Goal: Task Accomplishment & Management: Complete application form

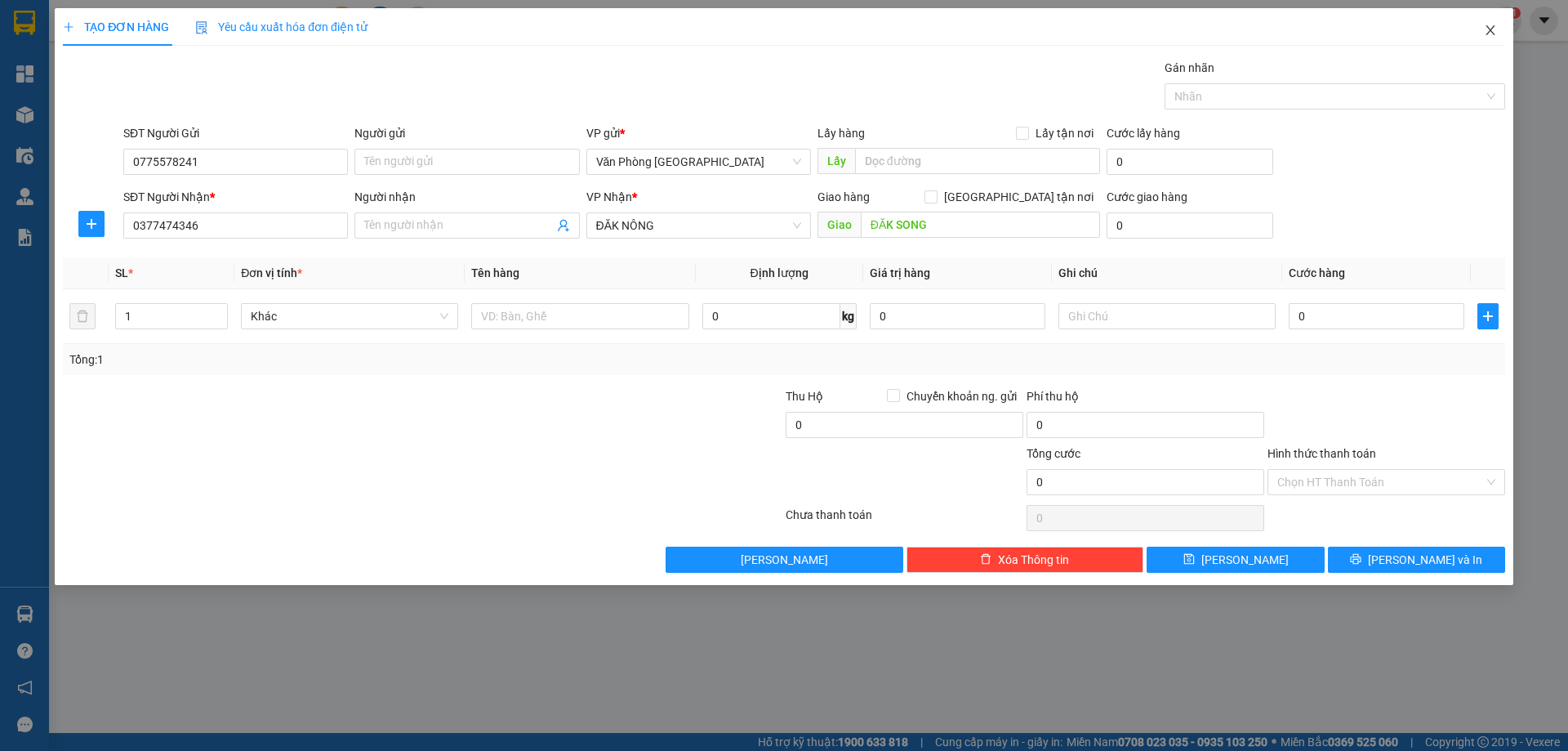
click at [1485, 34] on icon "close" at bounding box center [1490, 30] width 13 height 13
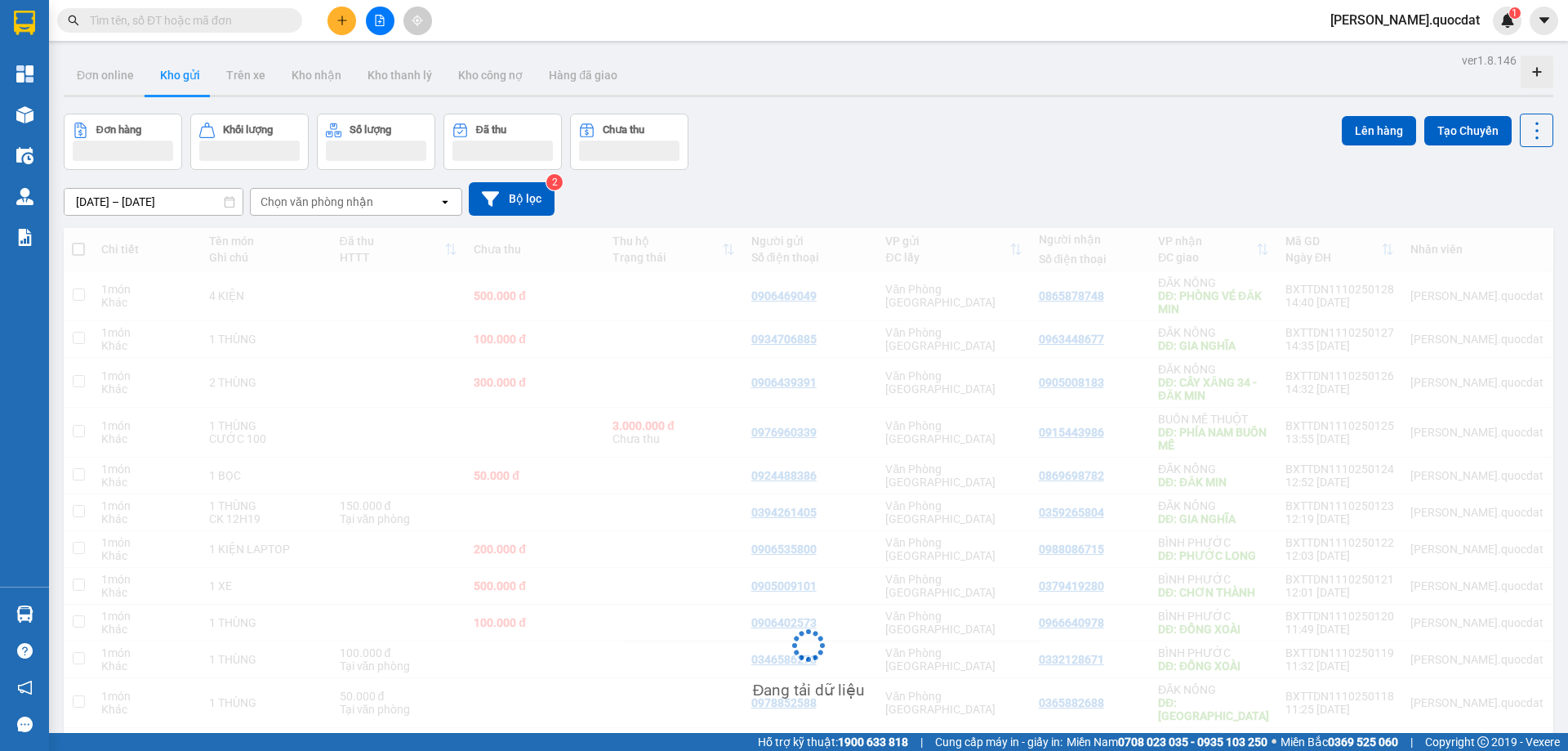
click at [328, 17] on button at bounding box center [341, 21] width 29 height 29
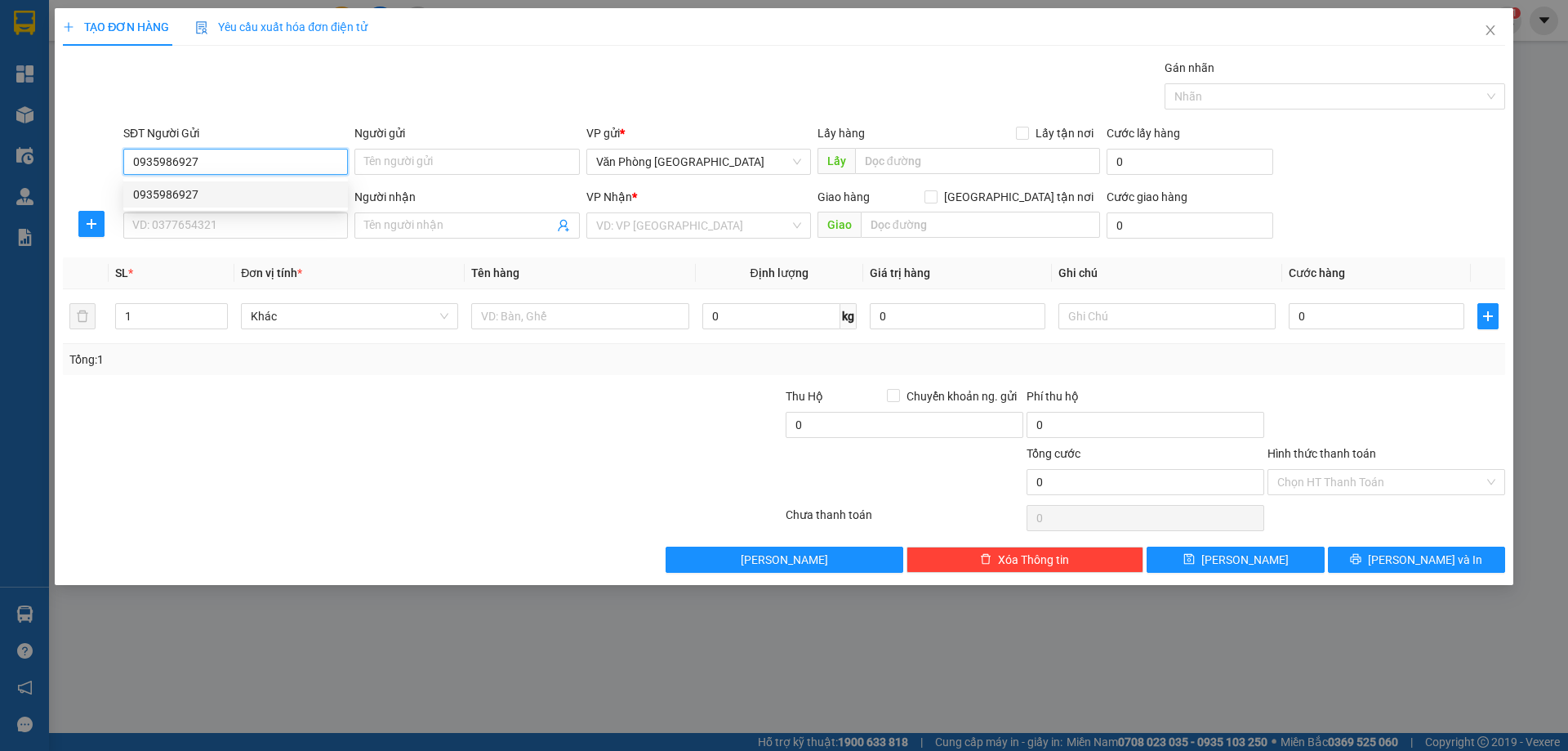
type input "0935986927"
click at [216, 239] on div "SĐT Người Nhận * VD: 0377654321" at bounding box center [235, 217] width 225 height 57
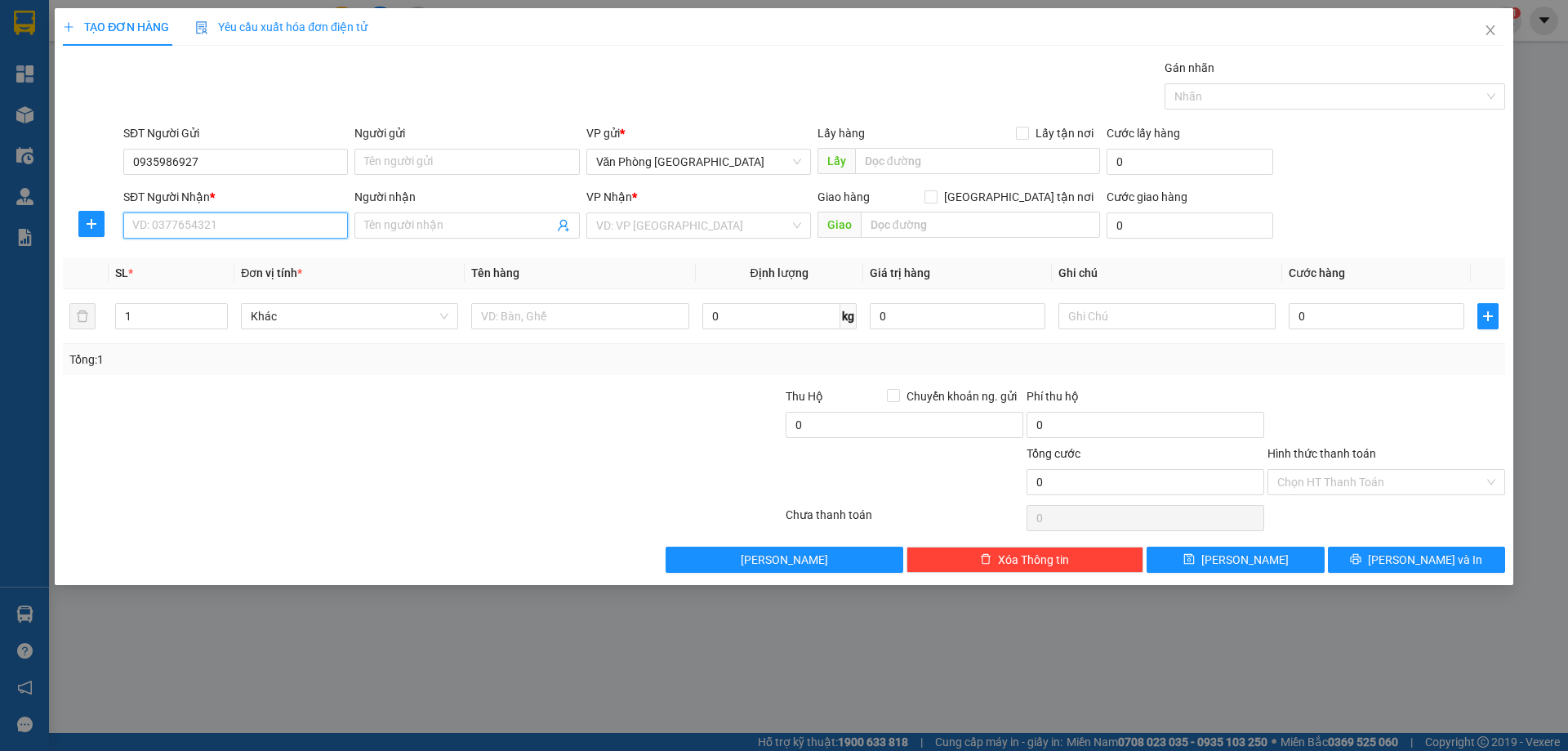
click at [209, 226] on input "SĐT Người Nhận *" at bounding box center [235, 226] width 225 height 26
type input "0945657172"
click at [734, 234] on input "search" at bounding box center [692, 226] width 194 height 24
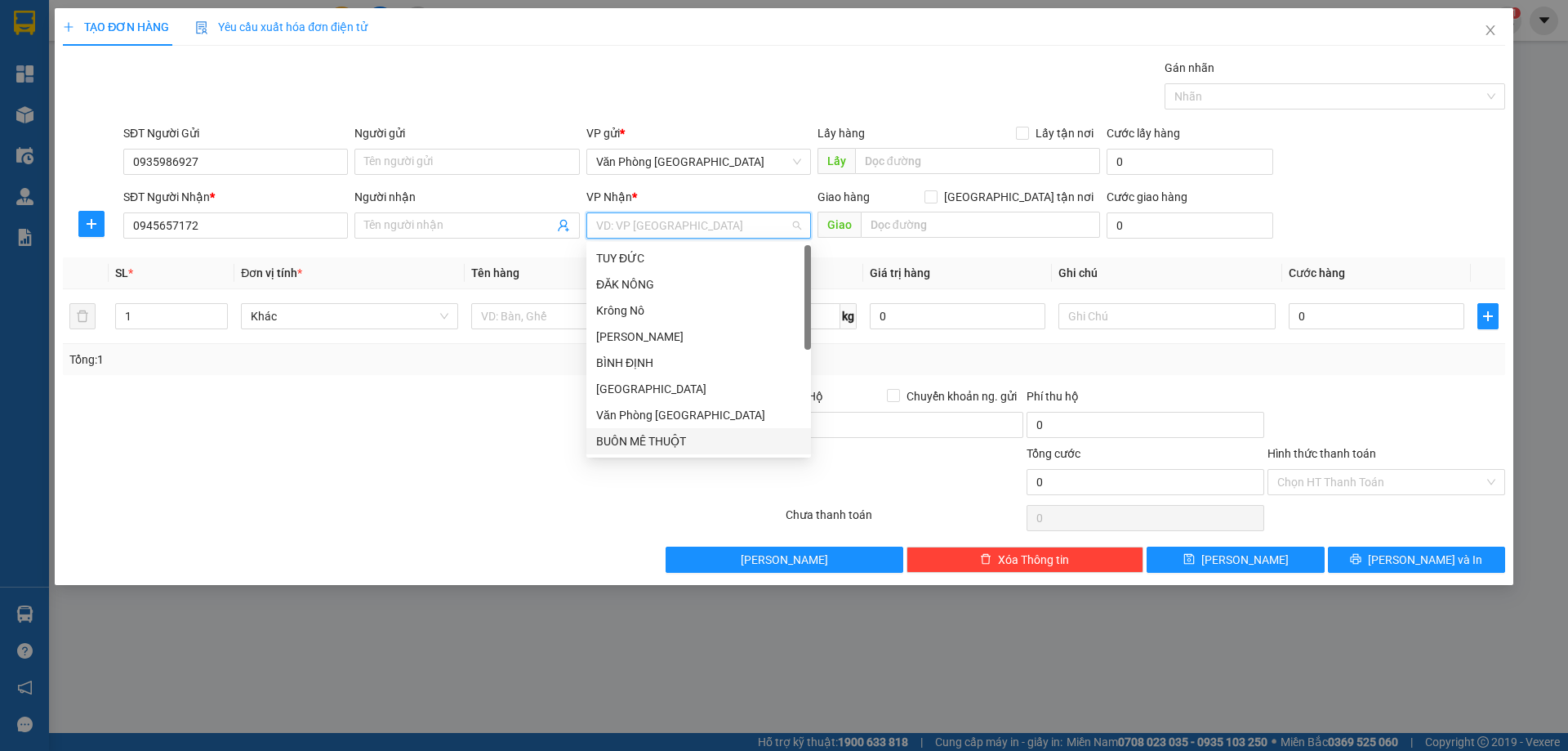
click at [666, 445] on div "BUÔN MÊ THUỘT" at bounding box center [699, 441] width 205 height 18
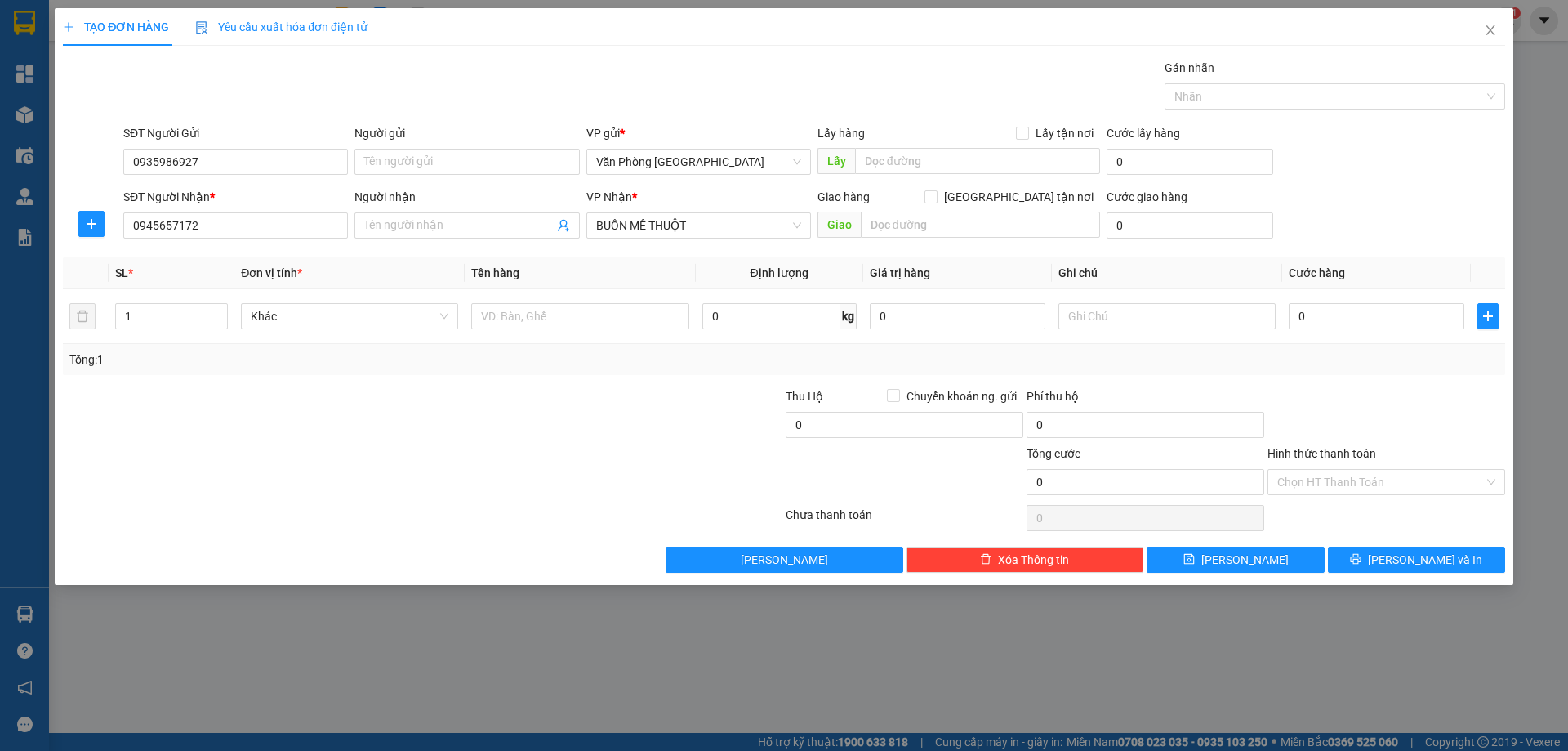
click at [936, 210] on div "Giao hàng [GEOGRAPHIC_DATA] tận nơi" at bounding box center [959, 201] width 283 height 24
click at [928, 228] on input "text" at bounding box center [981, 225] width 239 height 26
type input "D"
type input "[GEOGRAPHIC_DATA]"
click at [580, 319] on input "text" at bounding box center [580, 316] width 217 height 26
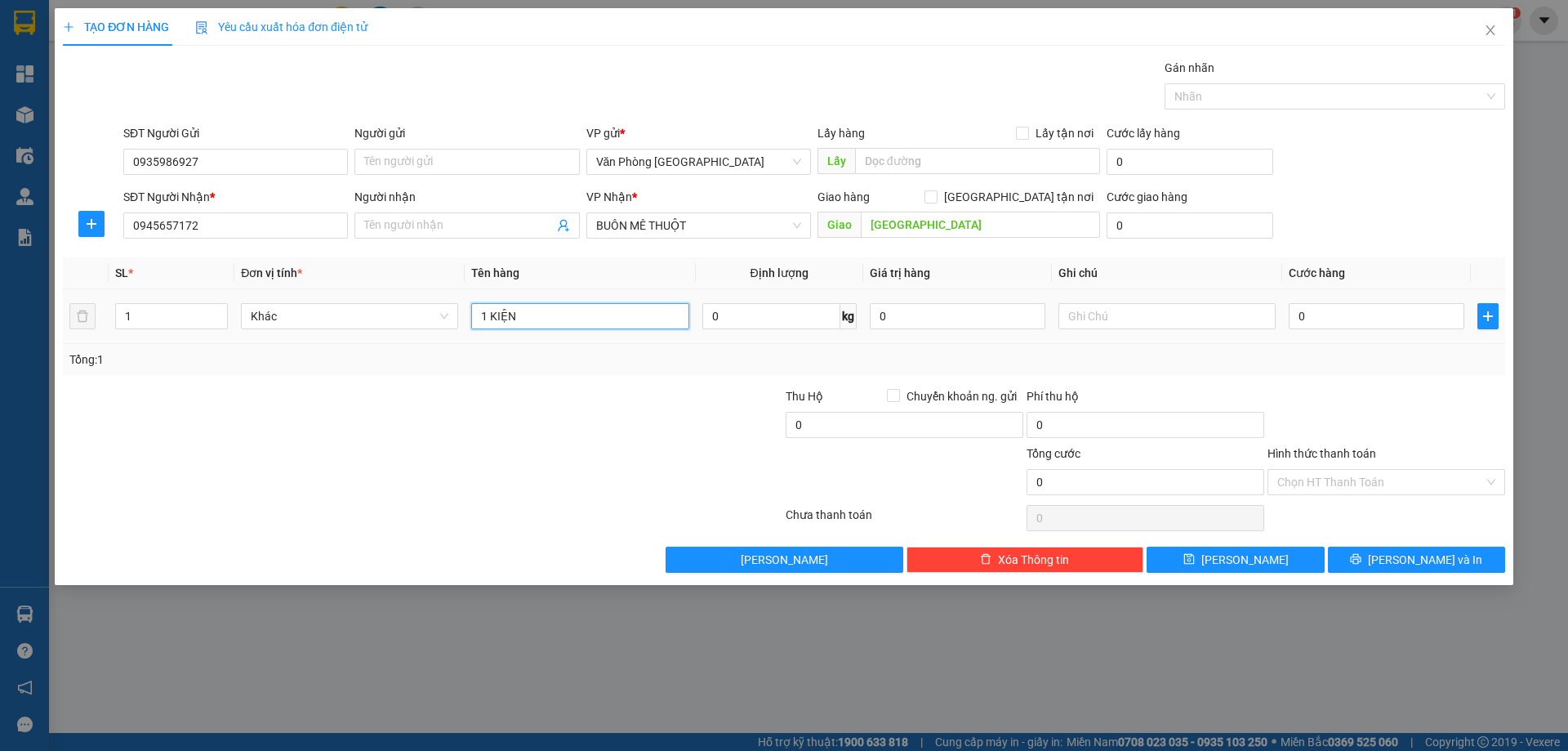
type input "1 KIỆN"
type input "1"
type input "10"
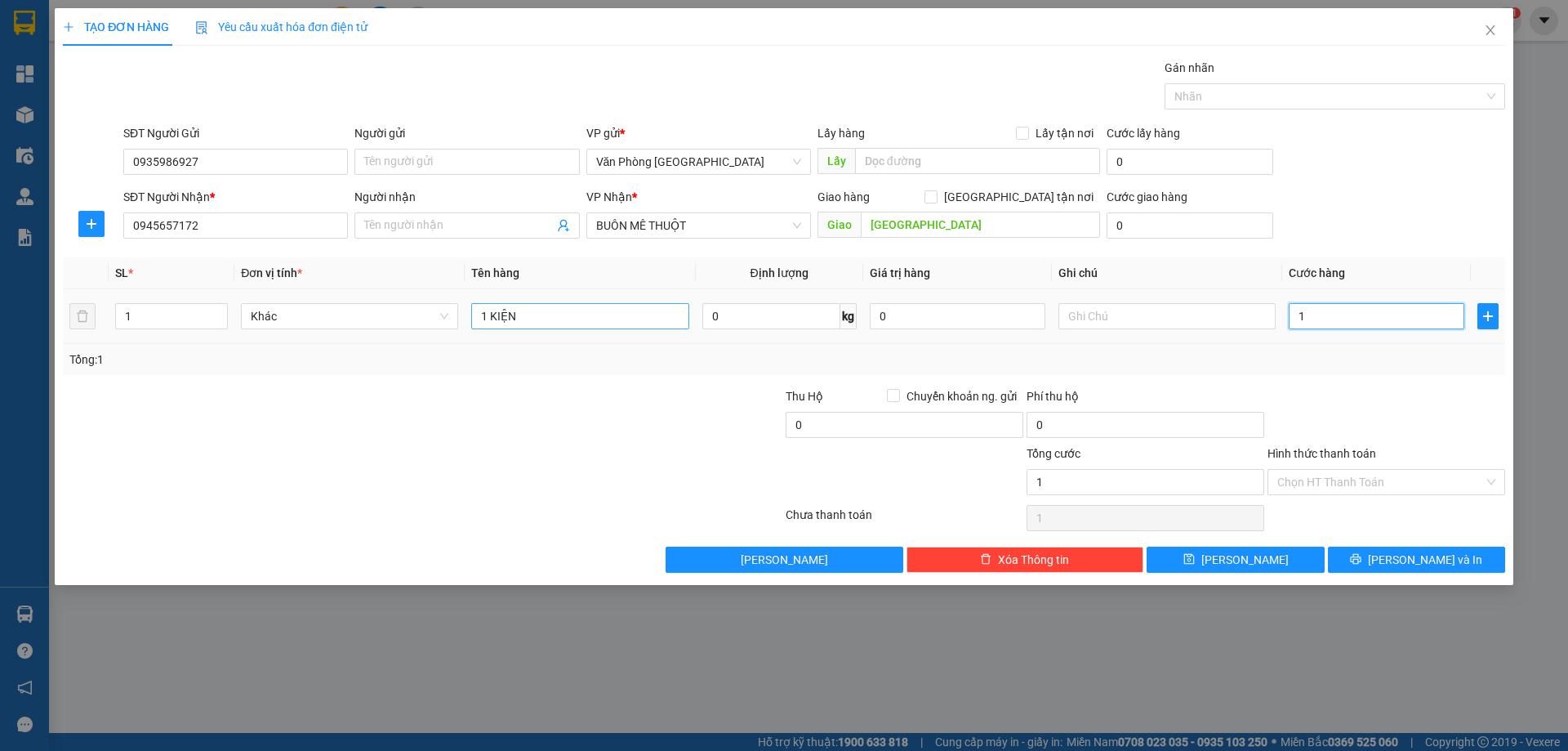
type input "10"
type input "100"
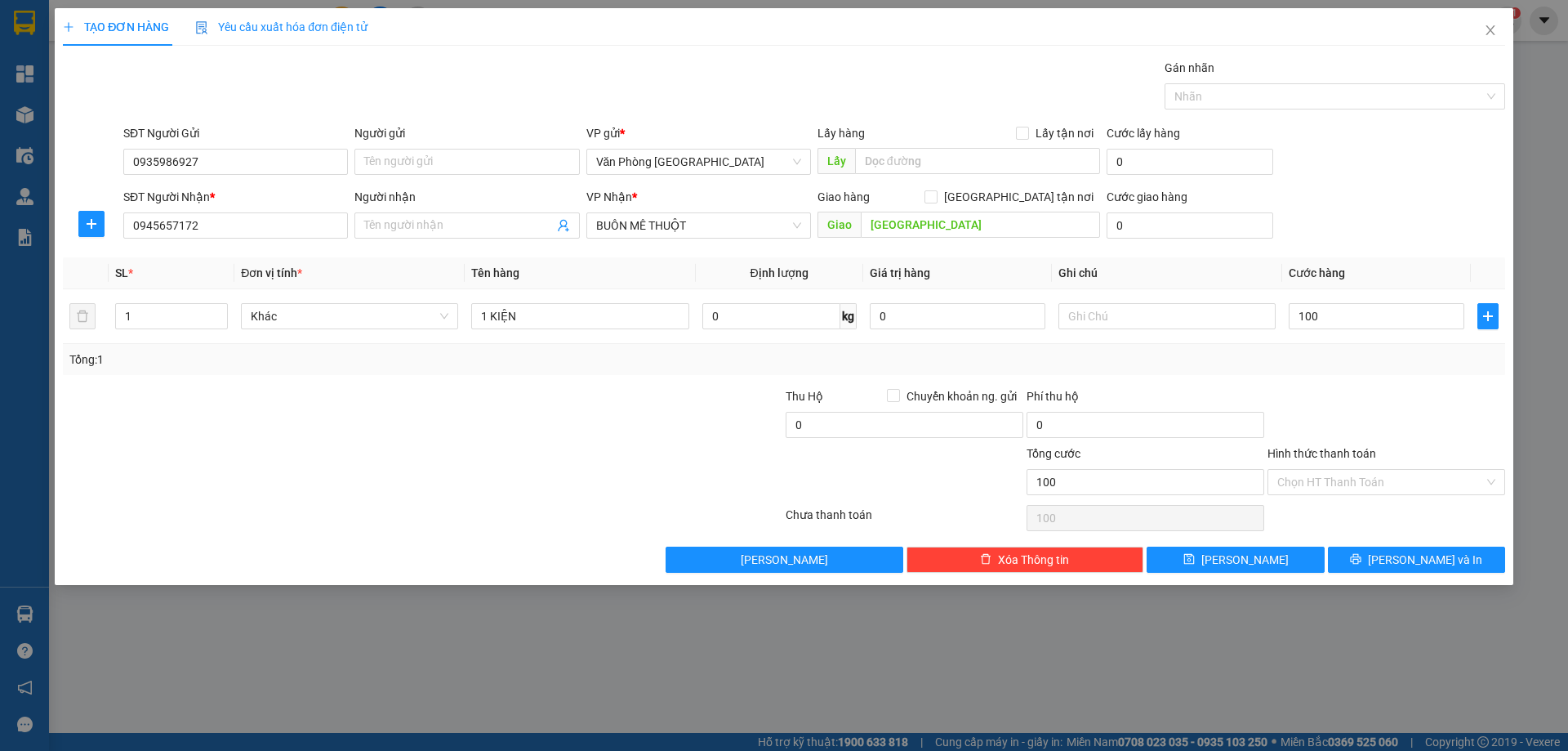
type input "100.000"
click at [1375, 575] on div "TẠO ĐƠN HÀNG Yêu cầu xuất hóa đơn điện tử Transit Pickup Surcharge Ids Transit …" at bounding box center [784, 296] width 1459 height 577
click at [1384, 559] on button "[PERSON_NAME] và In" at bounding box center [1417, 560] width 177 height 26
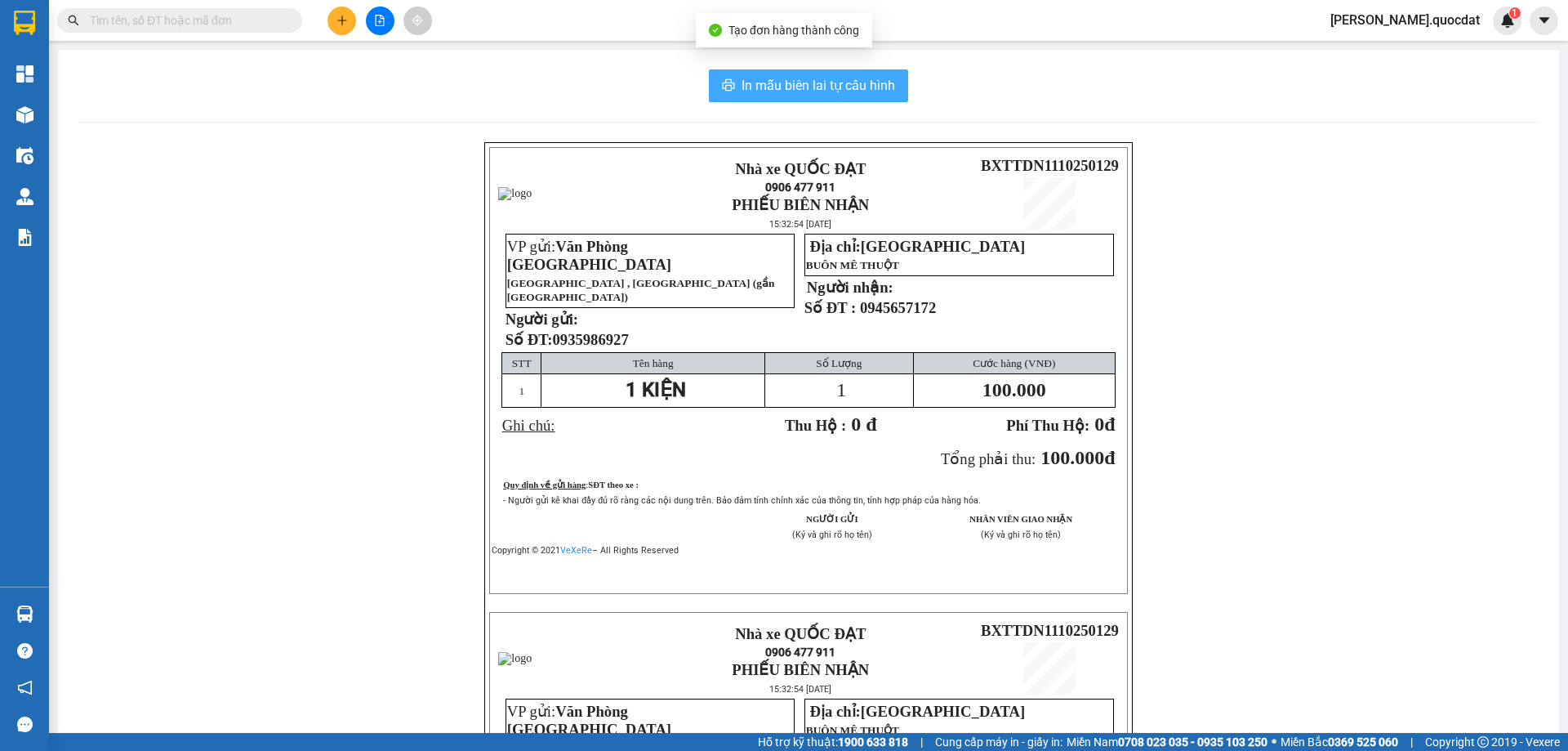
click at [819, 80] on span "In mẫu biên lai tự cấu hình" at bounding box center [818, 86] width 154 height 21
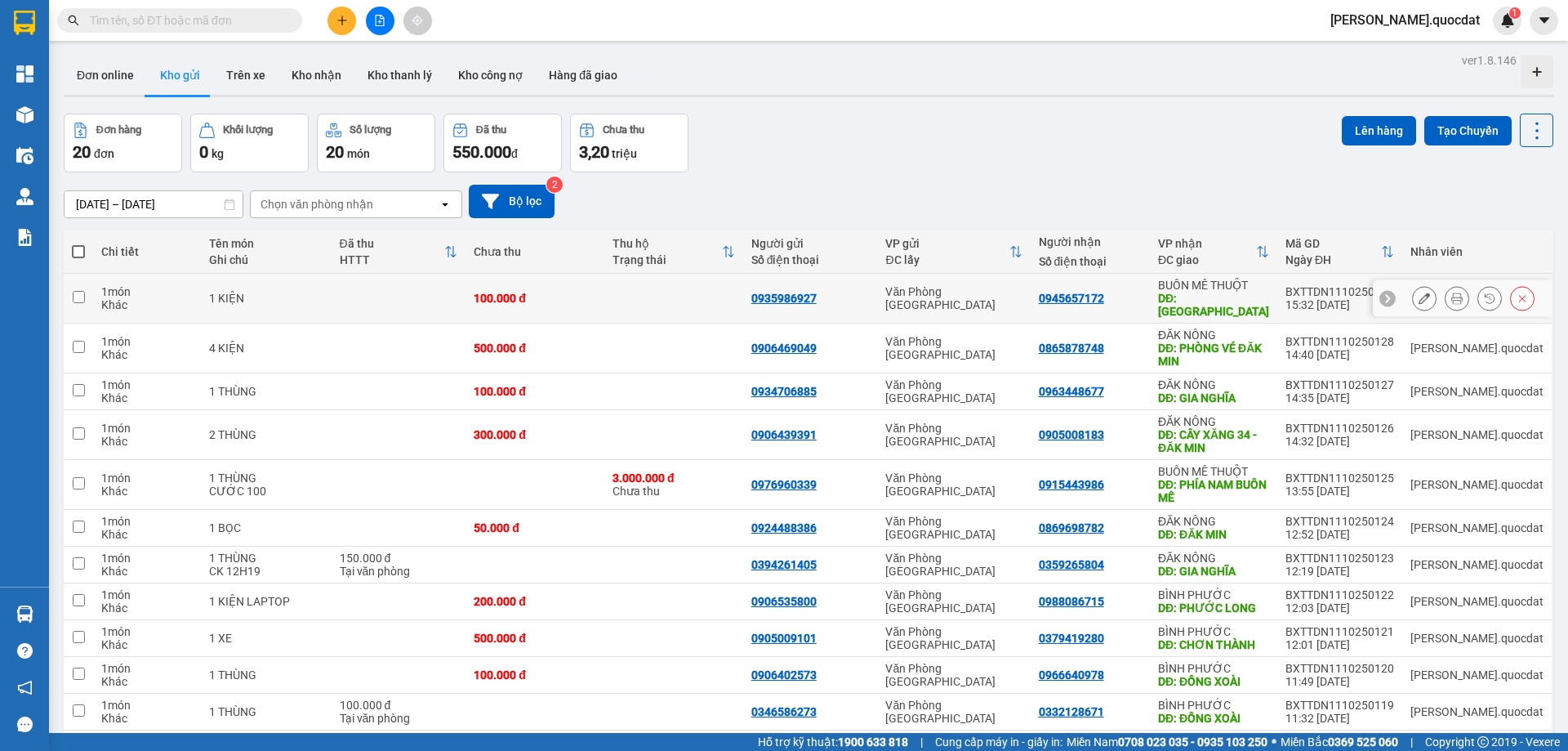
click at [690, 310] on td at bounding box center [674, 298] width 139 height 49
checkbox input "true"
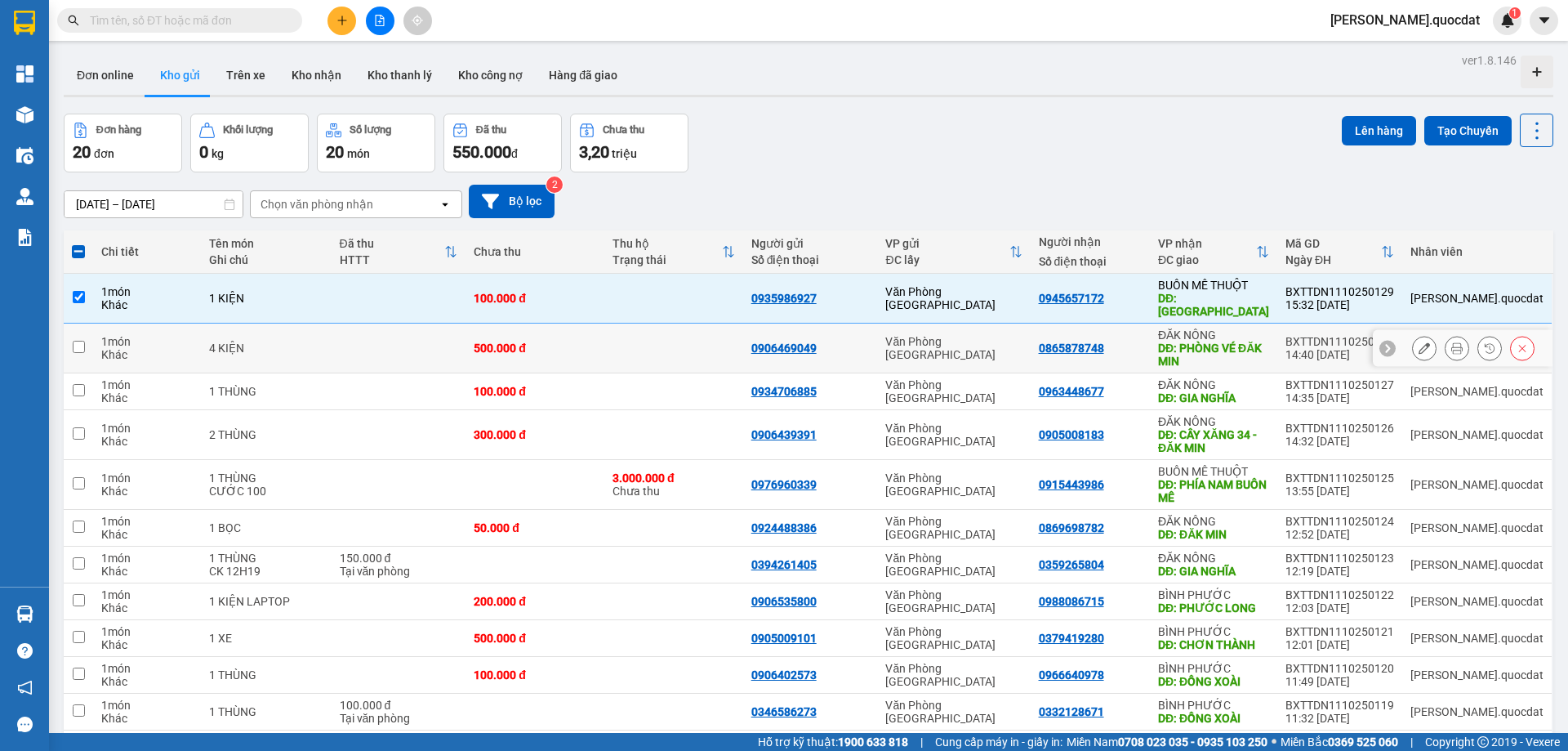
click at [701, 346] on td at bounding box center [674, 348] width 139 height 49
checkbox input "true"
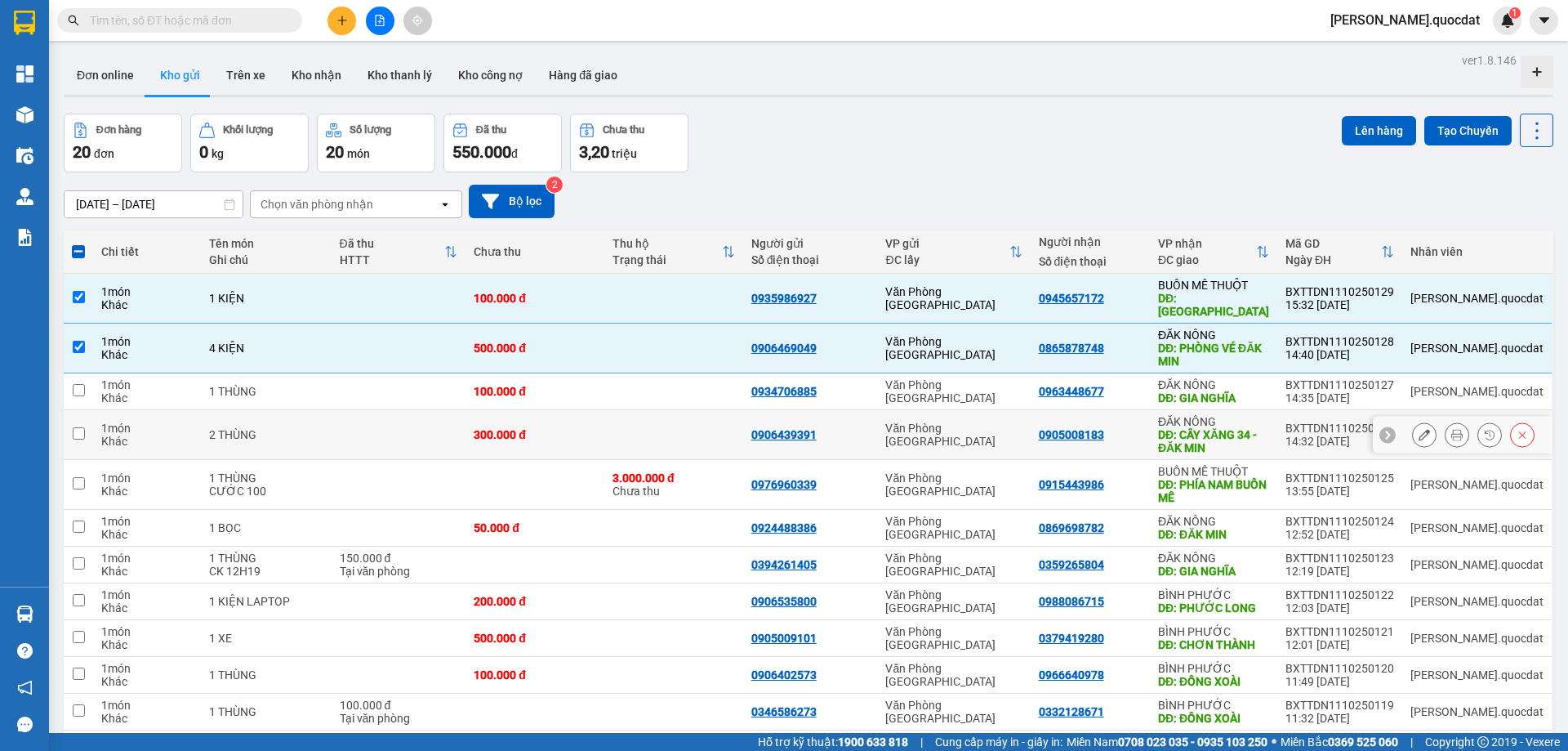
click at [729, 435] on td at bounding box center [674, 435] width 139 height 49
checkbox input "true"
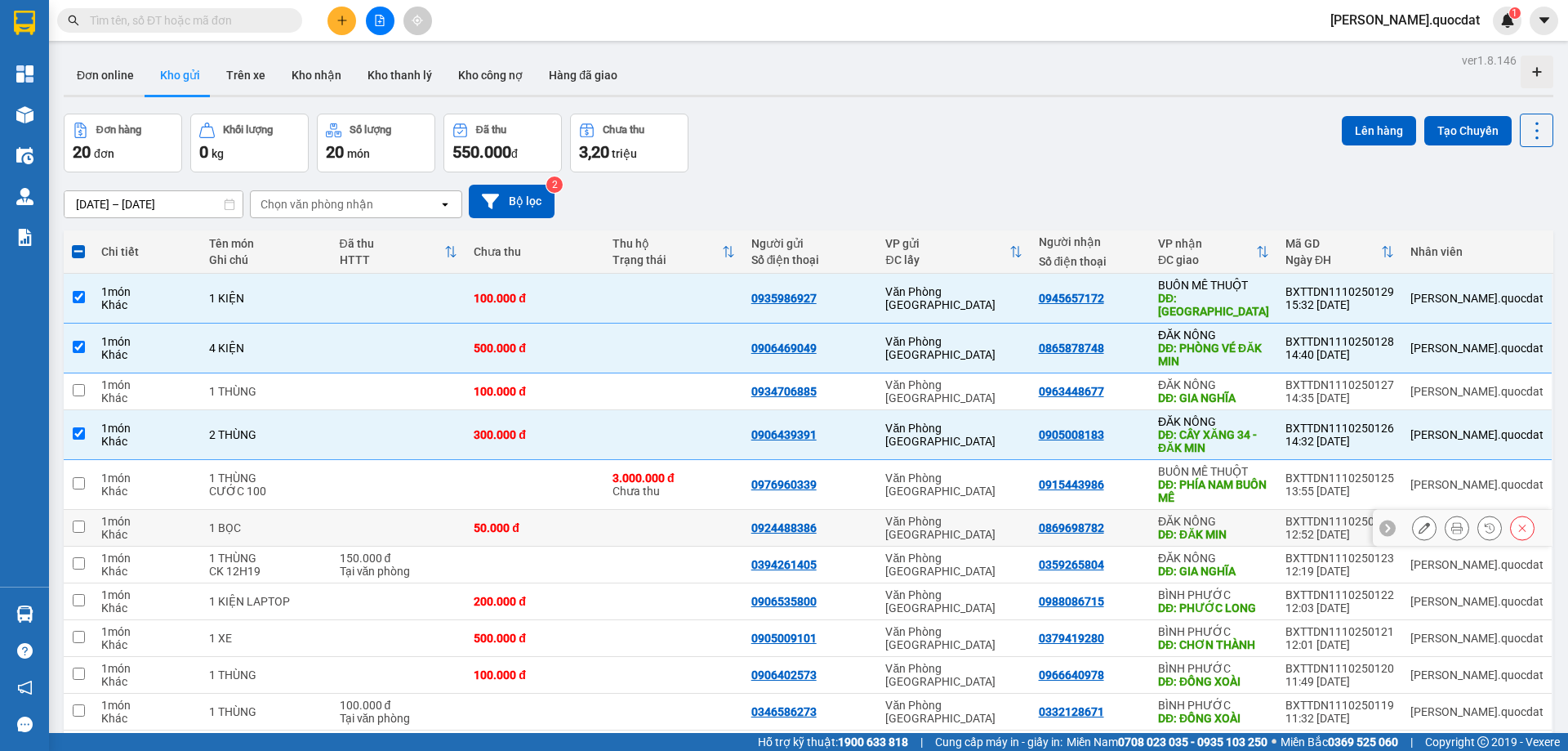
click at [694, 533] on td at bounding box center [674, 528] width 139 height 36
checkbox input "true"
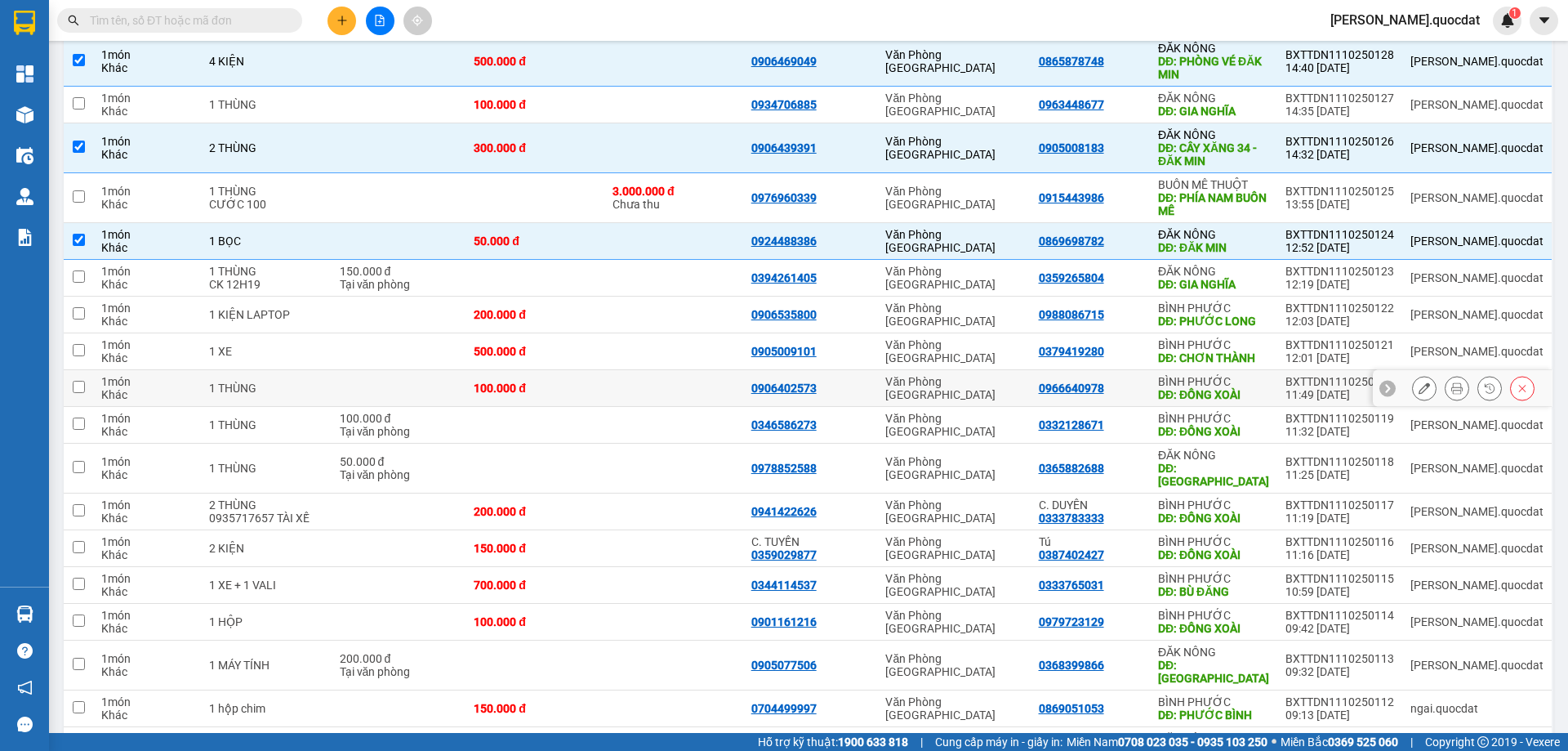
scroll to position [396, 0]
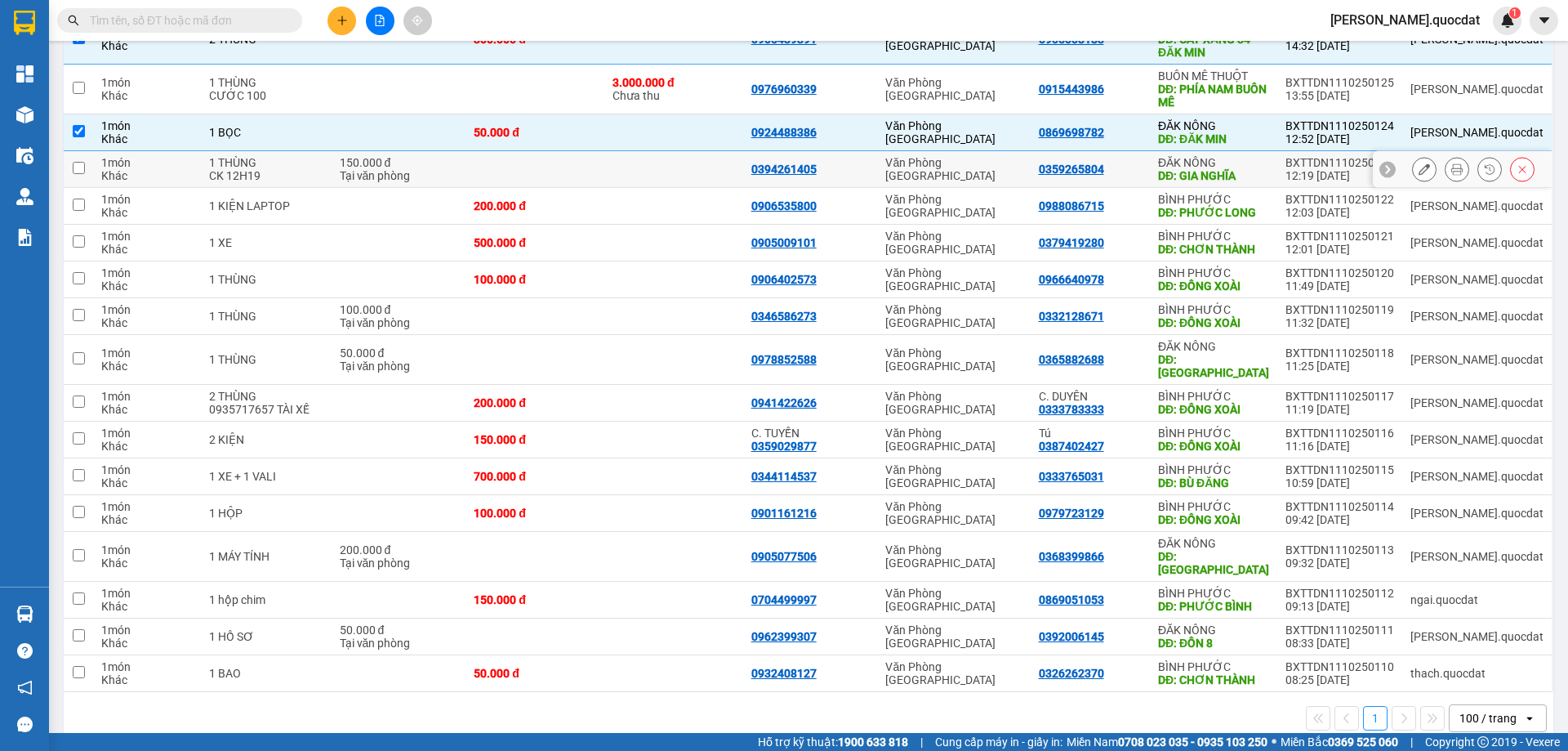
click at [945, 175] on div "Văn Phòng [GEOGRAPHIC_DATA]" at bounding box center [953, 169] width 136 height 26
checkbox input "true"
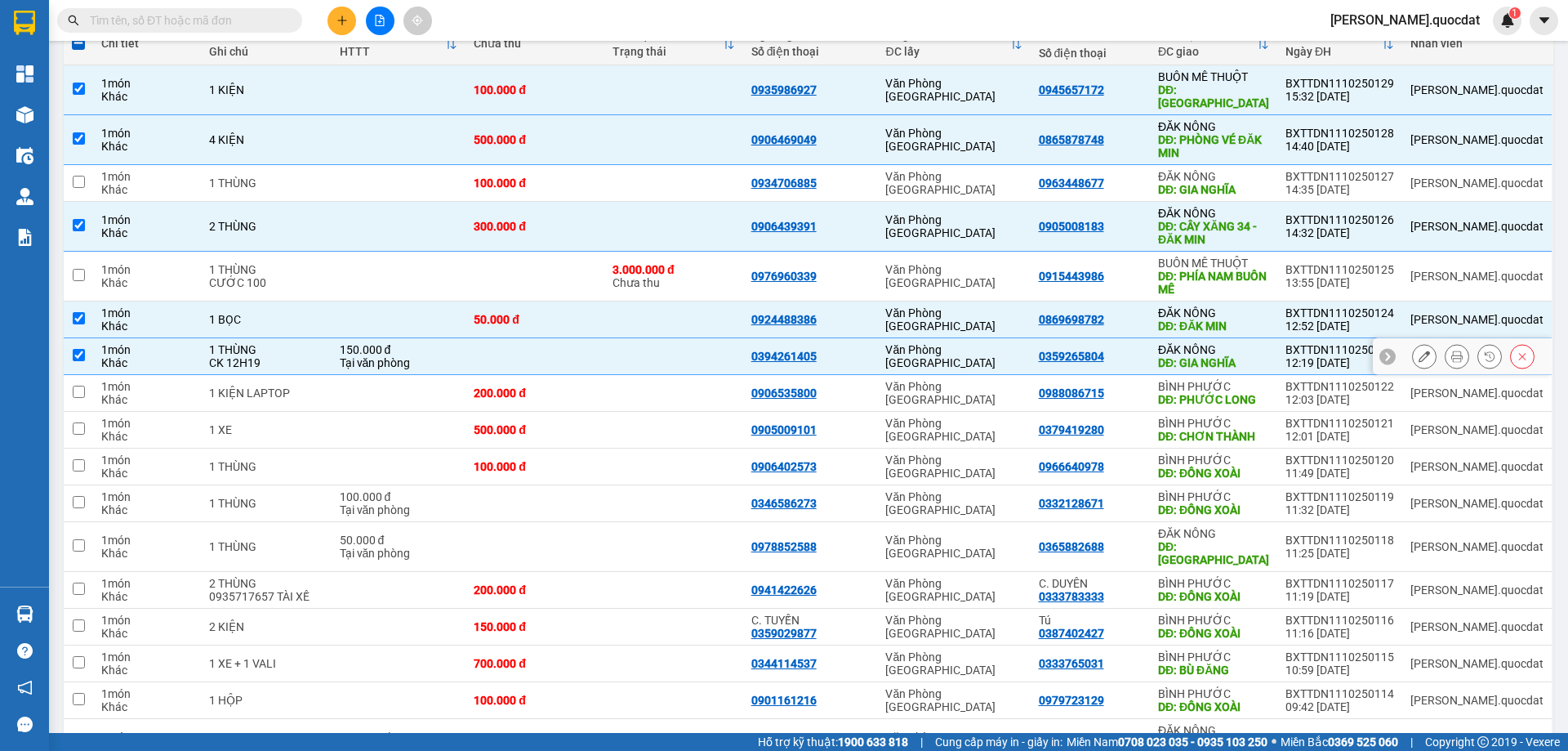
scroll to position [177, 0]
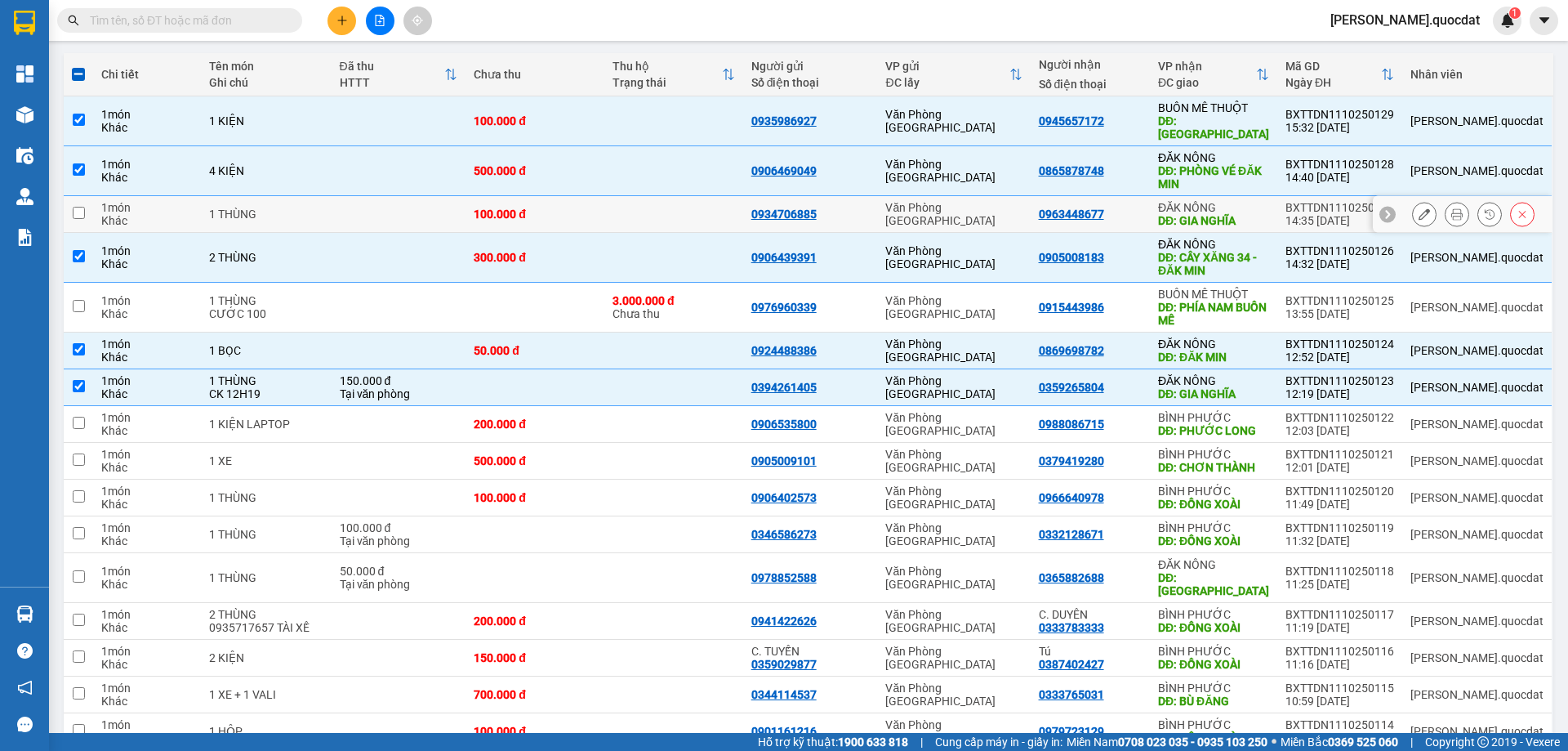
click at [878, 221] on td "0934706885" at bounding box center [810, 214] width 134 height 36
checkbox input "true"
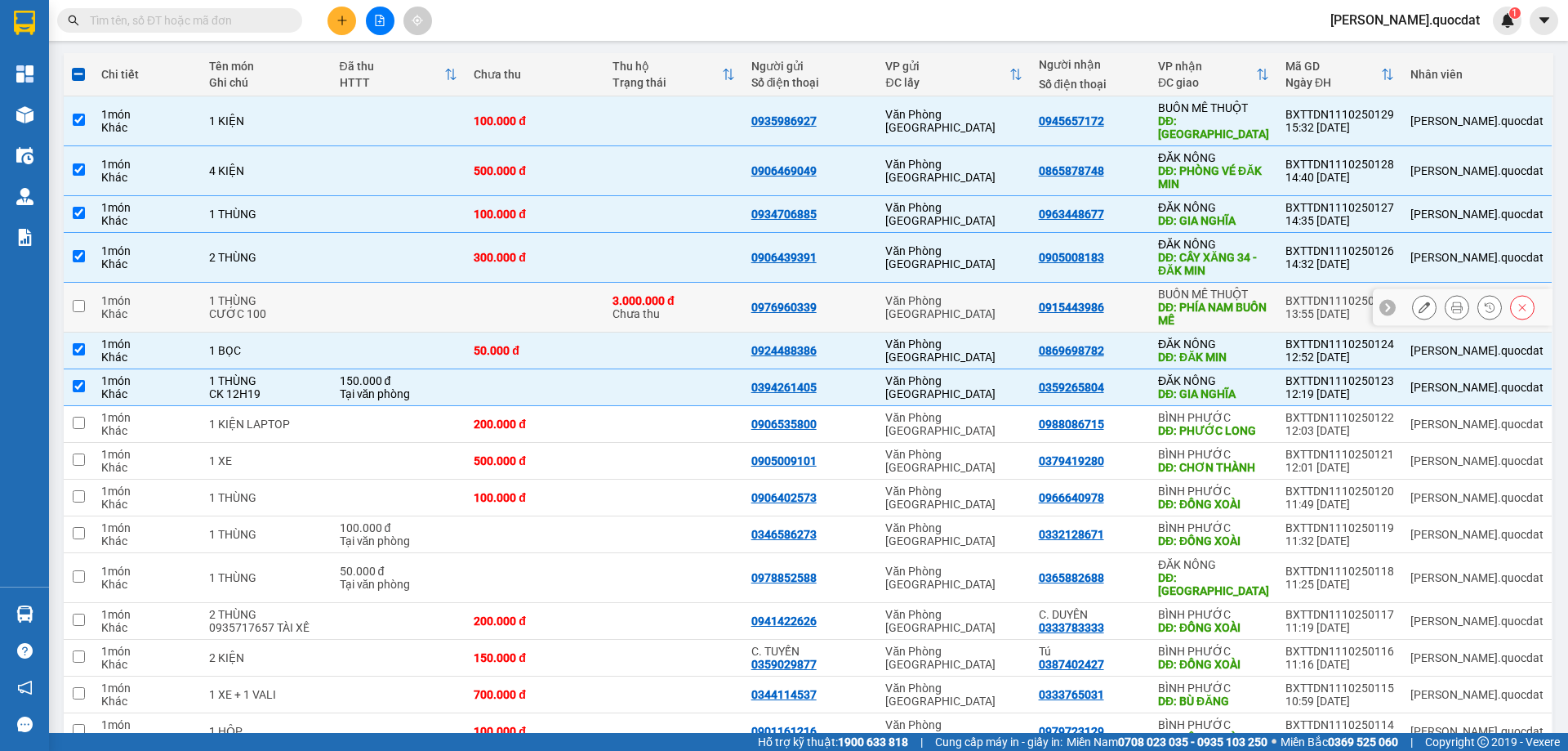
click at [792, 289] on td "0976960339" at bounding box center [810, 307] width 134 height 49
checkbox input "true"
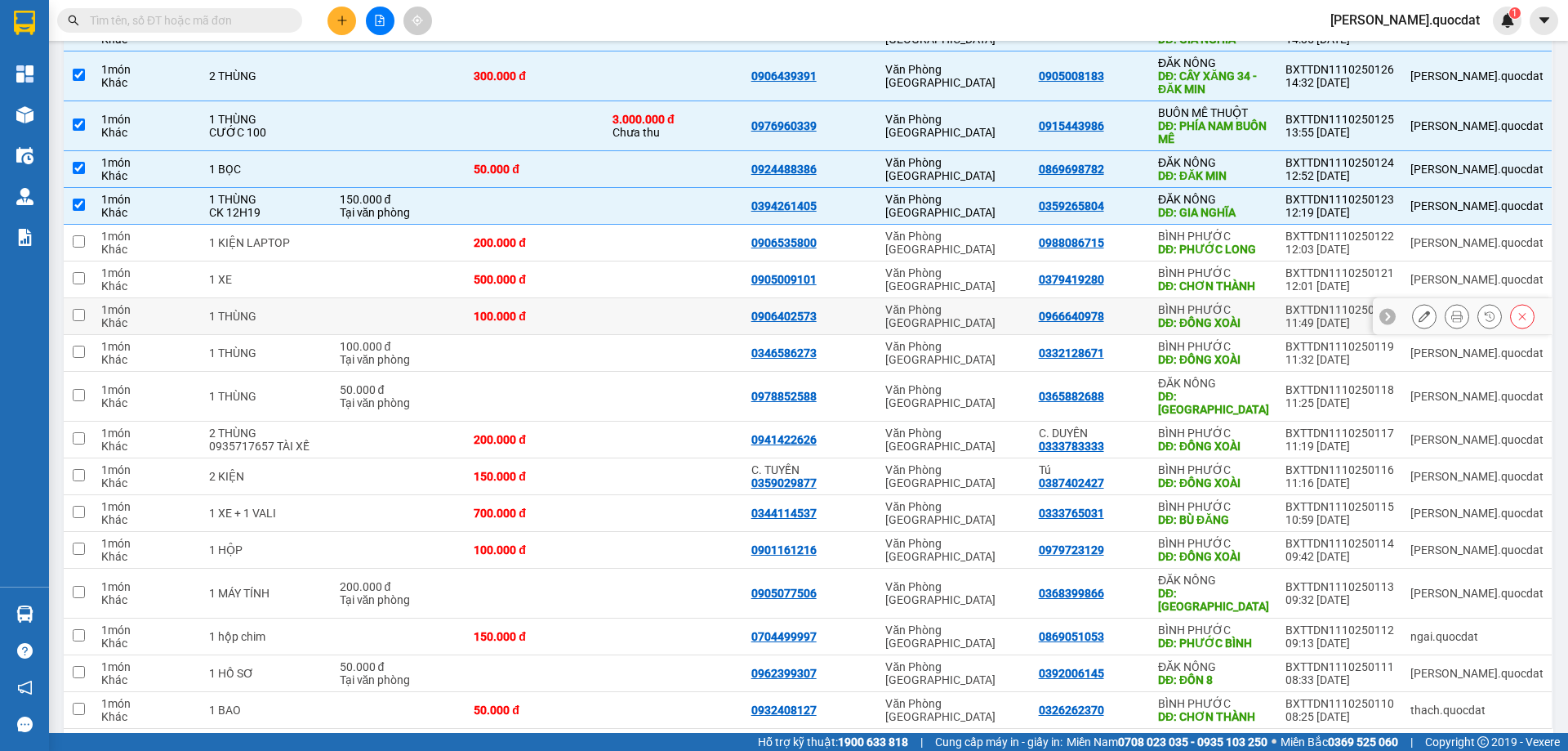
scroll to position [396, 0]
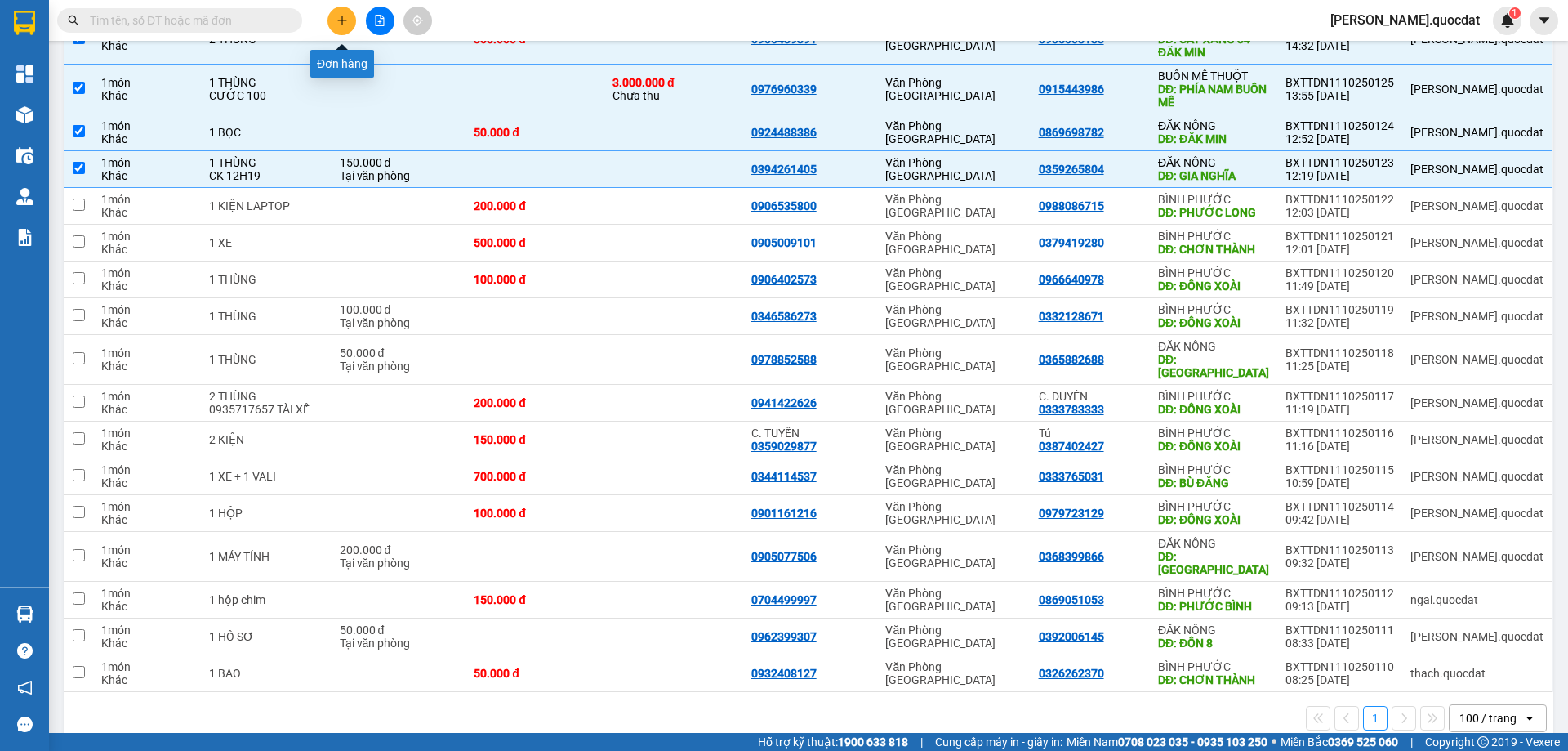
click at [341, 23] on icon "plus" at bounding box center [342, 20] width 11 height 11
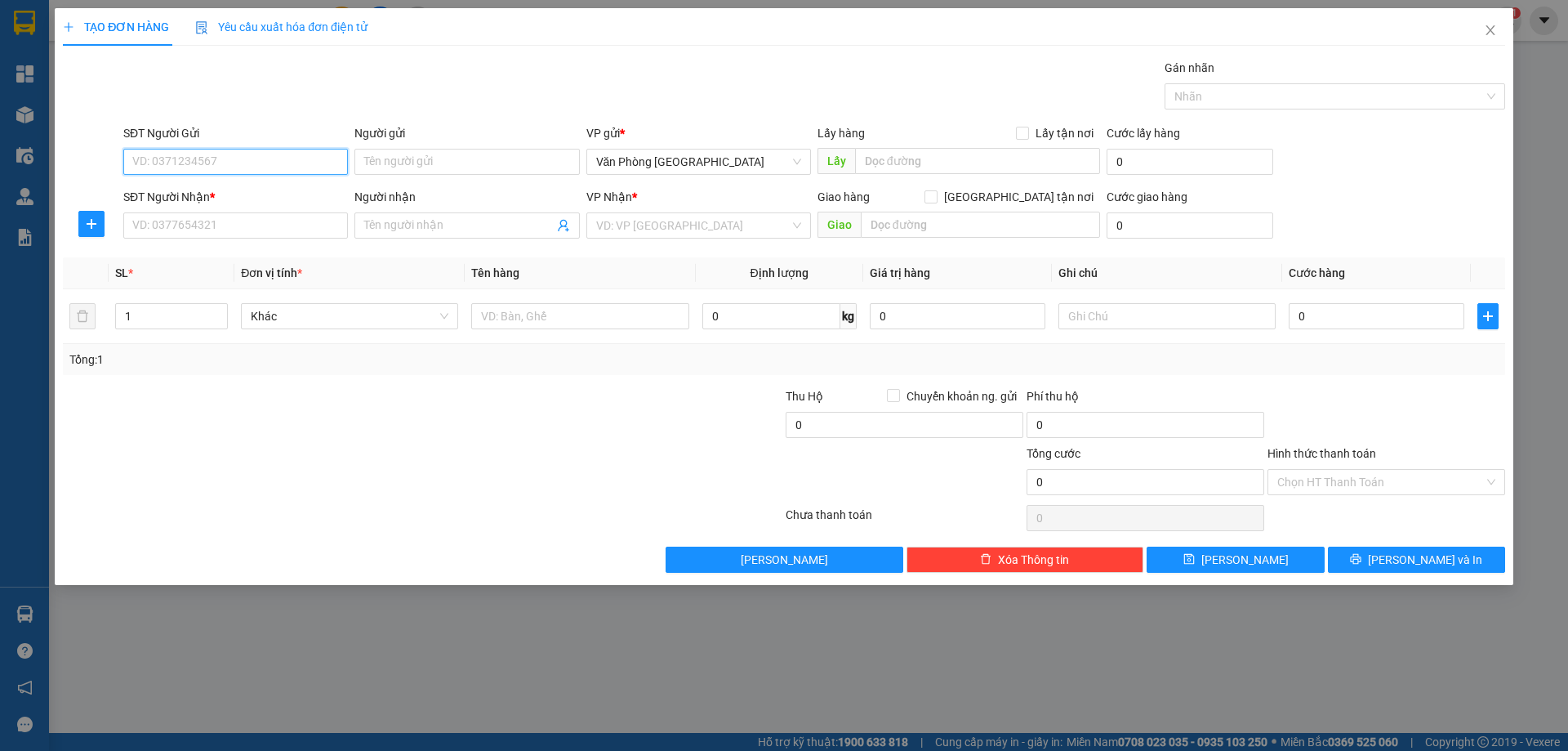
click at [165, 152] on input "SĐT Người Gửi" at bounding box center [235, 161] width 225 height 26
click at [140, 198] on div "0355941035" at bounding box center [235, 194] width 205 height 18
type input "0355941035"
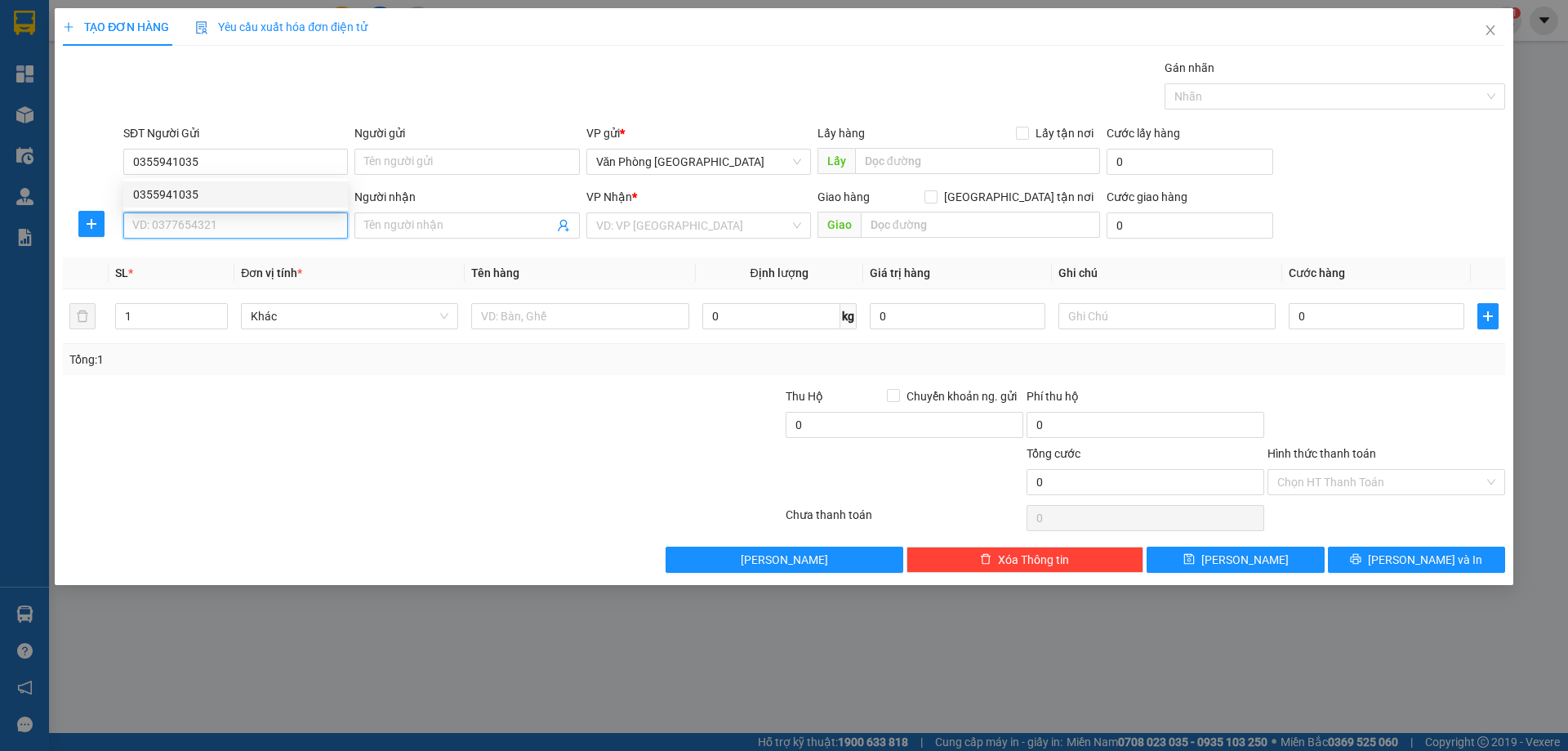
click at [148, 221] on input "SĐT Người Nhận *" at bounding box center [235, 226] width 225 height 26
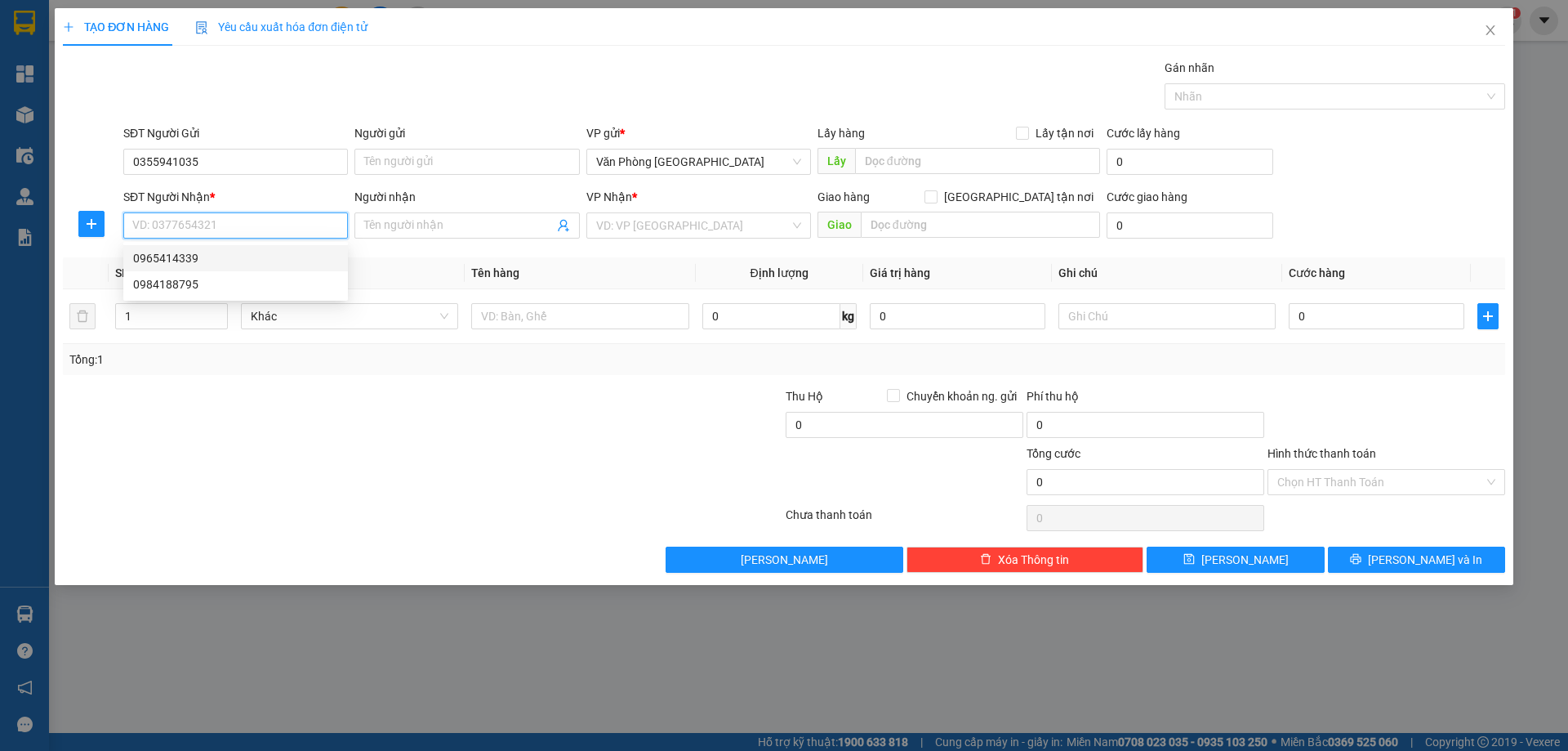
click at [197, 254] on div "0965414339" at bounding box center [235, 258] width 205 height 18
type input "0965414339"
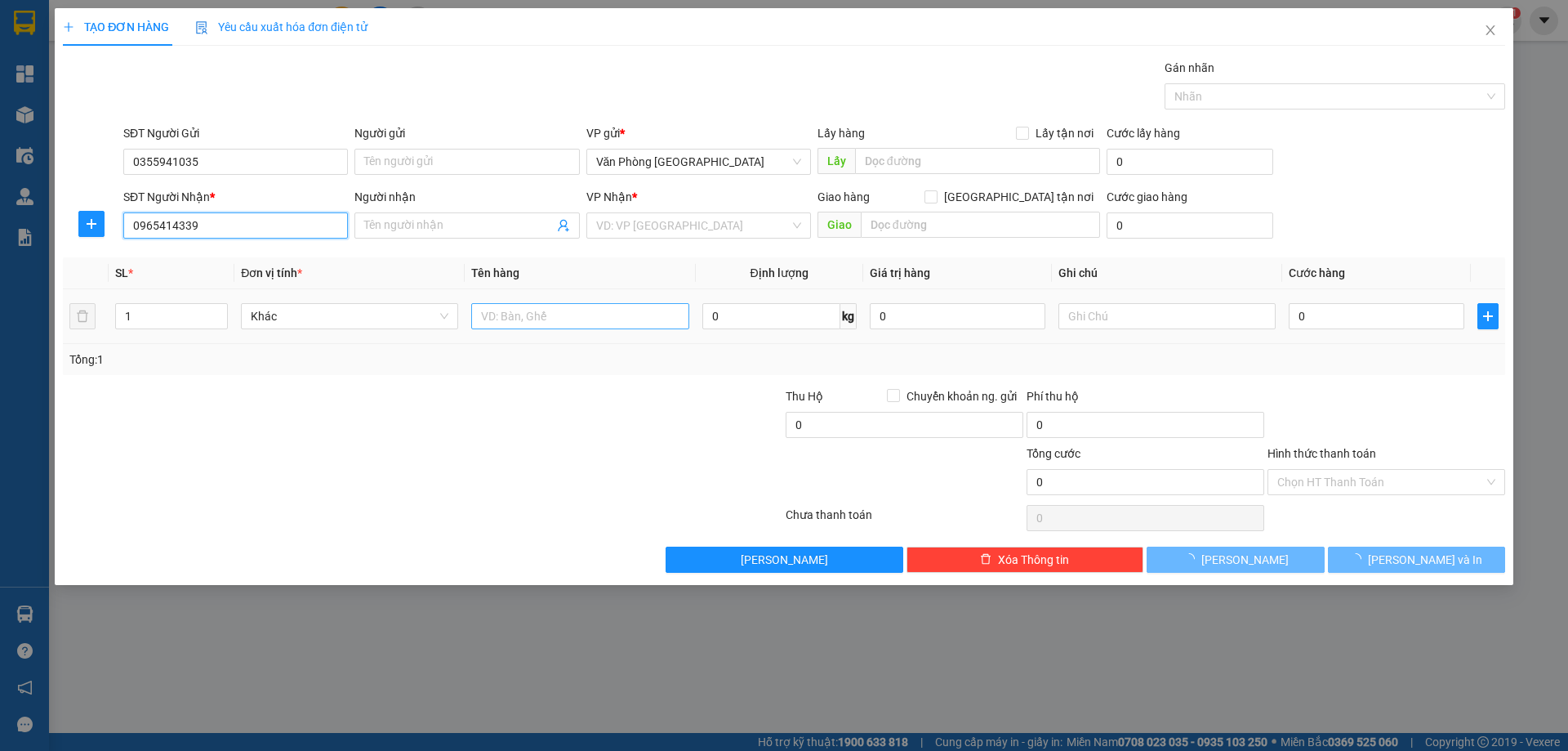
type input "NGÃ 3 NHÀ TẰM"
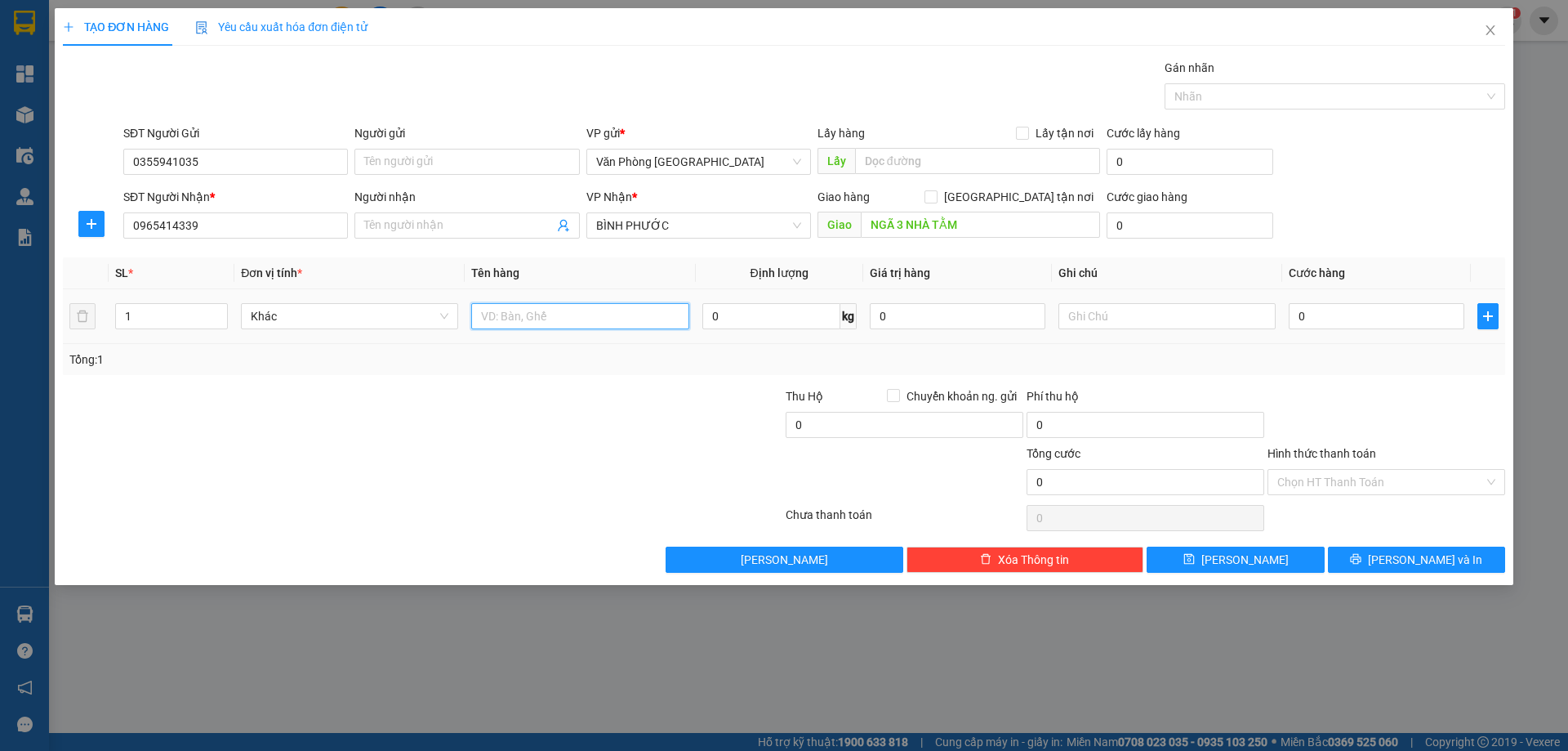
click at [561, 319] on input "text" at bounding box center [580, 316] width 217 height 26
type input "1 THÙNG"
type input "1"
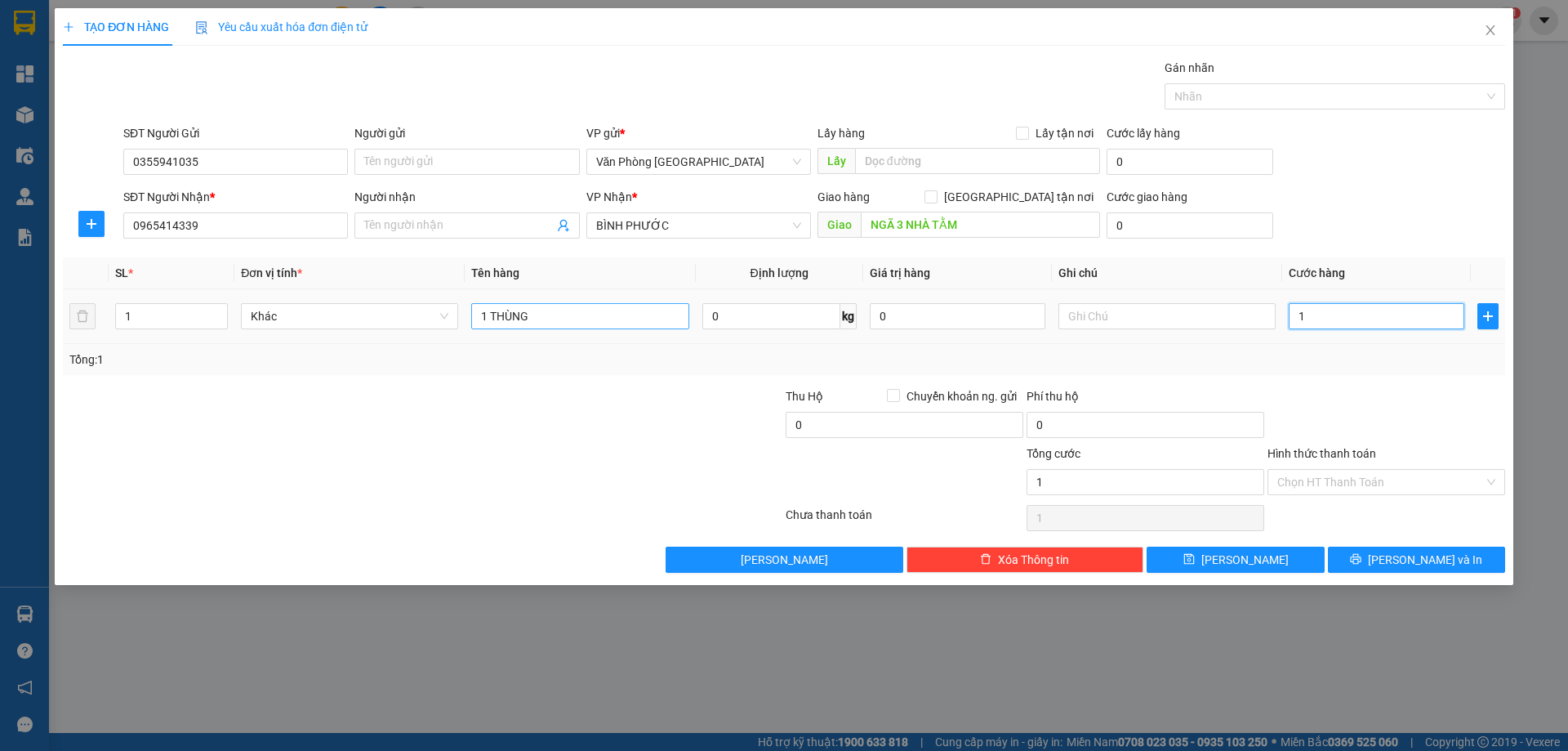
type input "10"
type input "100"
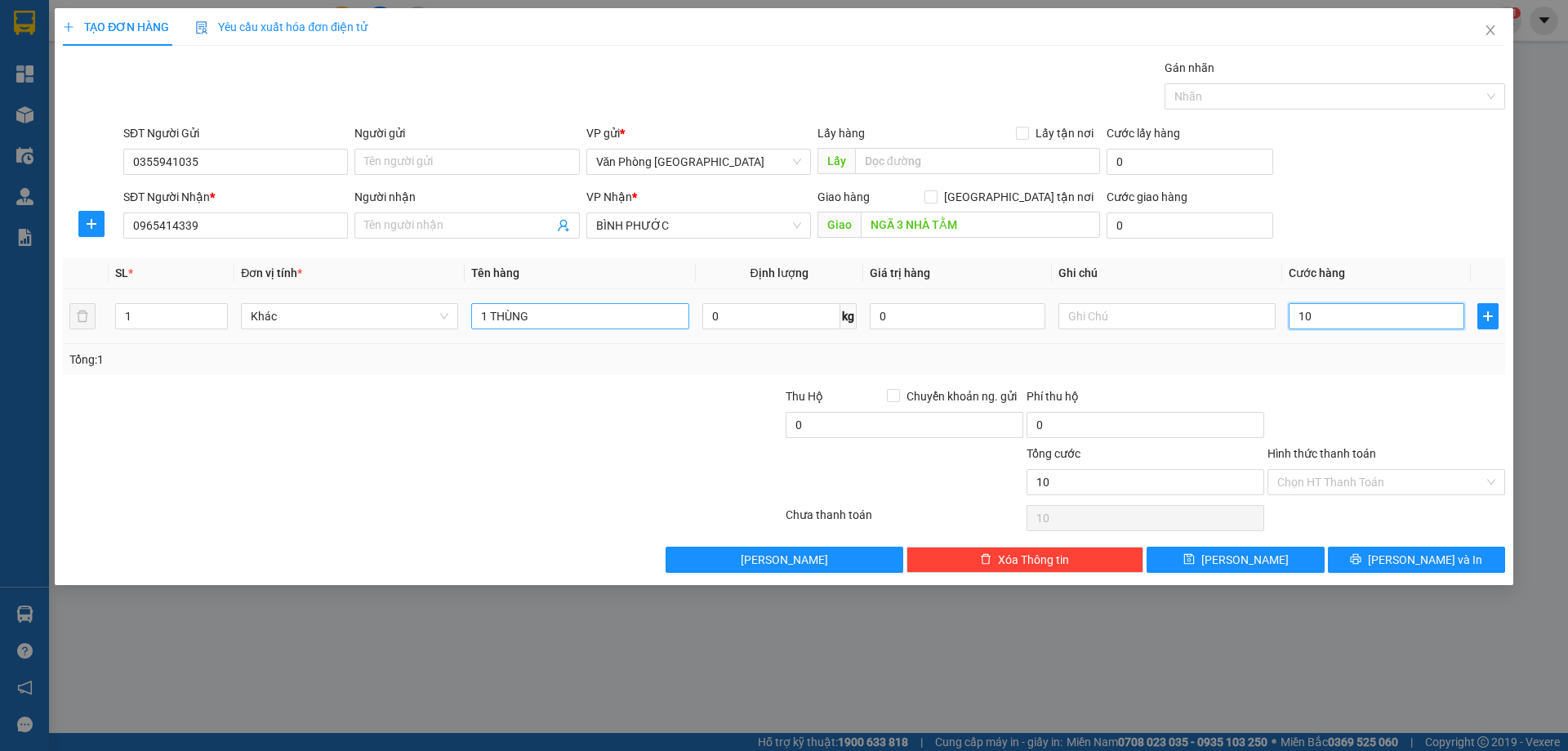
type input "100"
type input "100.000"
click at [1400, 481] on input "Hình thức thanh toán" at bounding box center [1381, 482] width 207 height 24
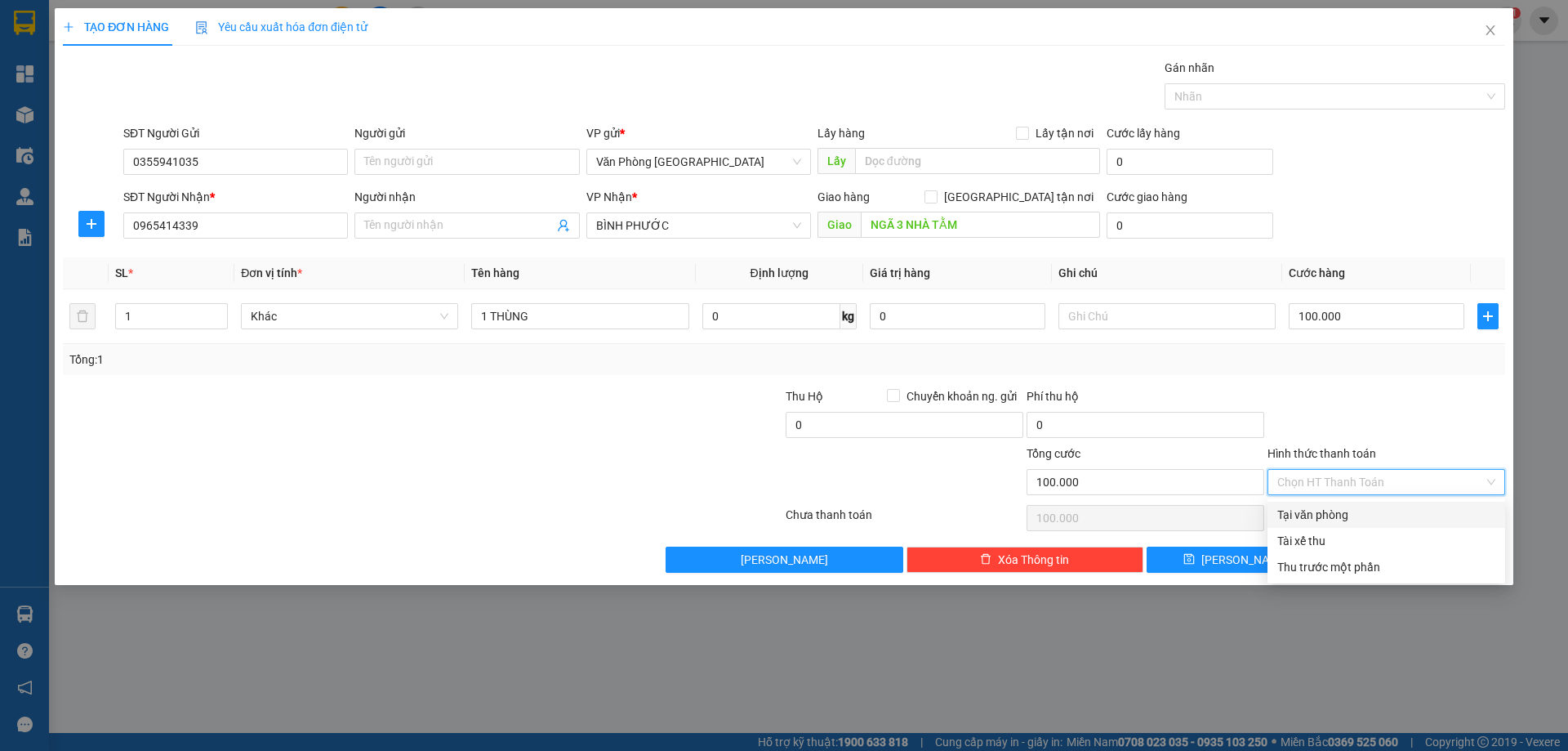
drag, startPoint x: 1343, startPoint y: 515, endPoint x: 1362, endPoint y: 445, distance: 72.5
click at [1361, 445] on div "Transit Pickup Surcharge Ids Transit Deliver Surcharge Ids Transit Deliver Surc…" at bounding box center [784, 316] width 1442 height 514
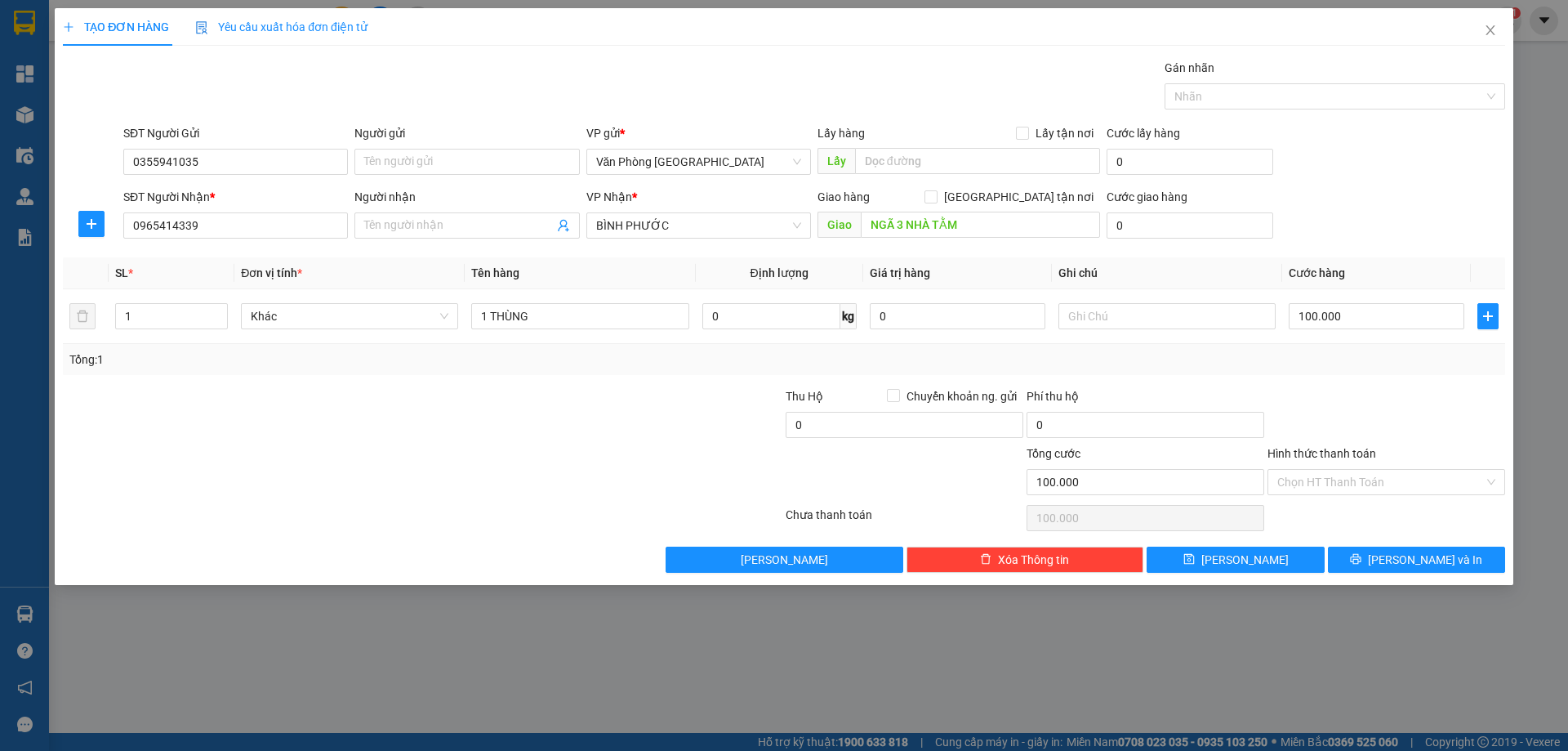
click at [1372, 429] on div at bounding box center [1387, 416] width 241 height 57
click at [1401, 549] on button "[PERSON_NAME] và In" at bounding box center [1417, 560] width 177 height 26
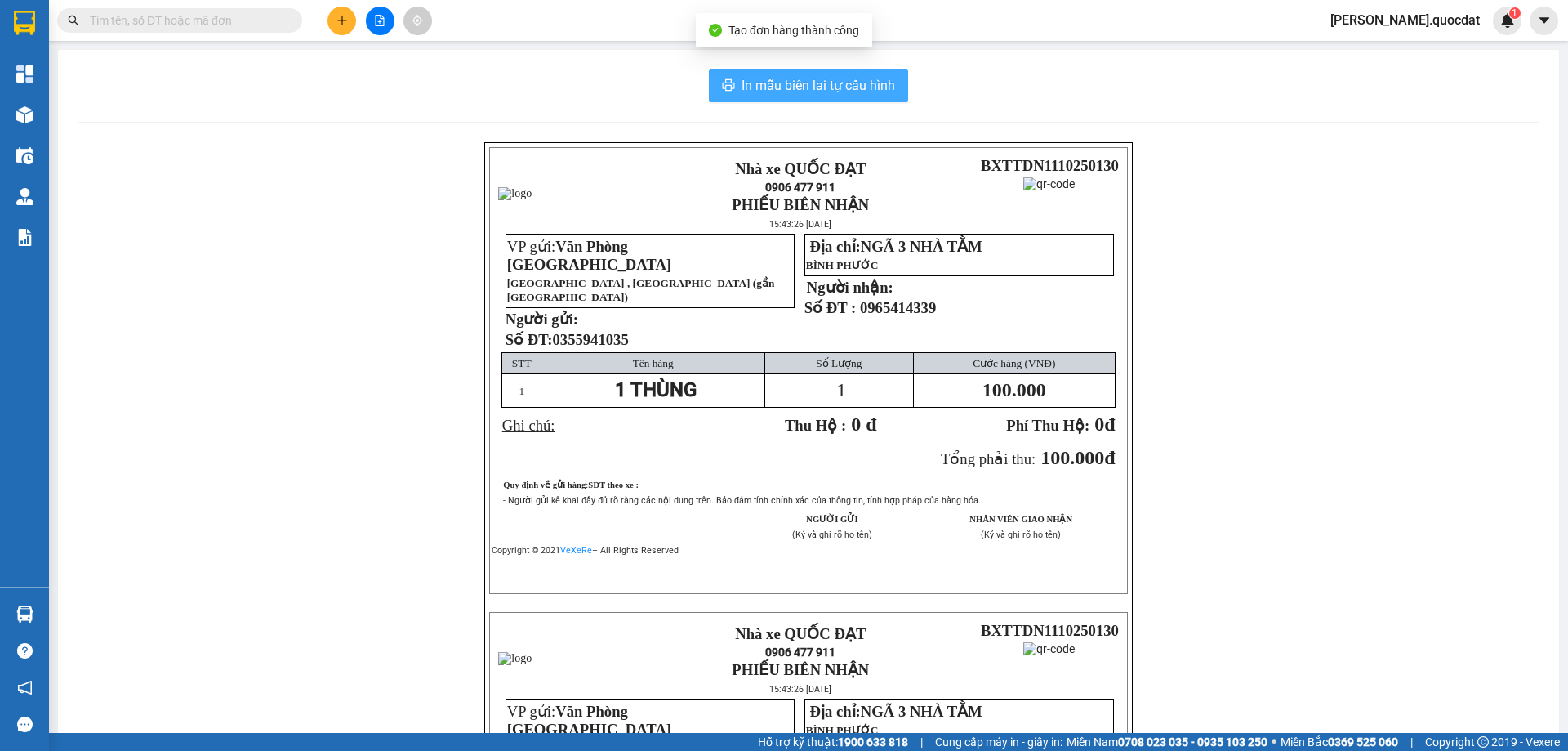
click at [712, 76] on button "In mẫu biên lai tự cấu hình" at bounding box center [809, 86] width 200 height 33
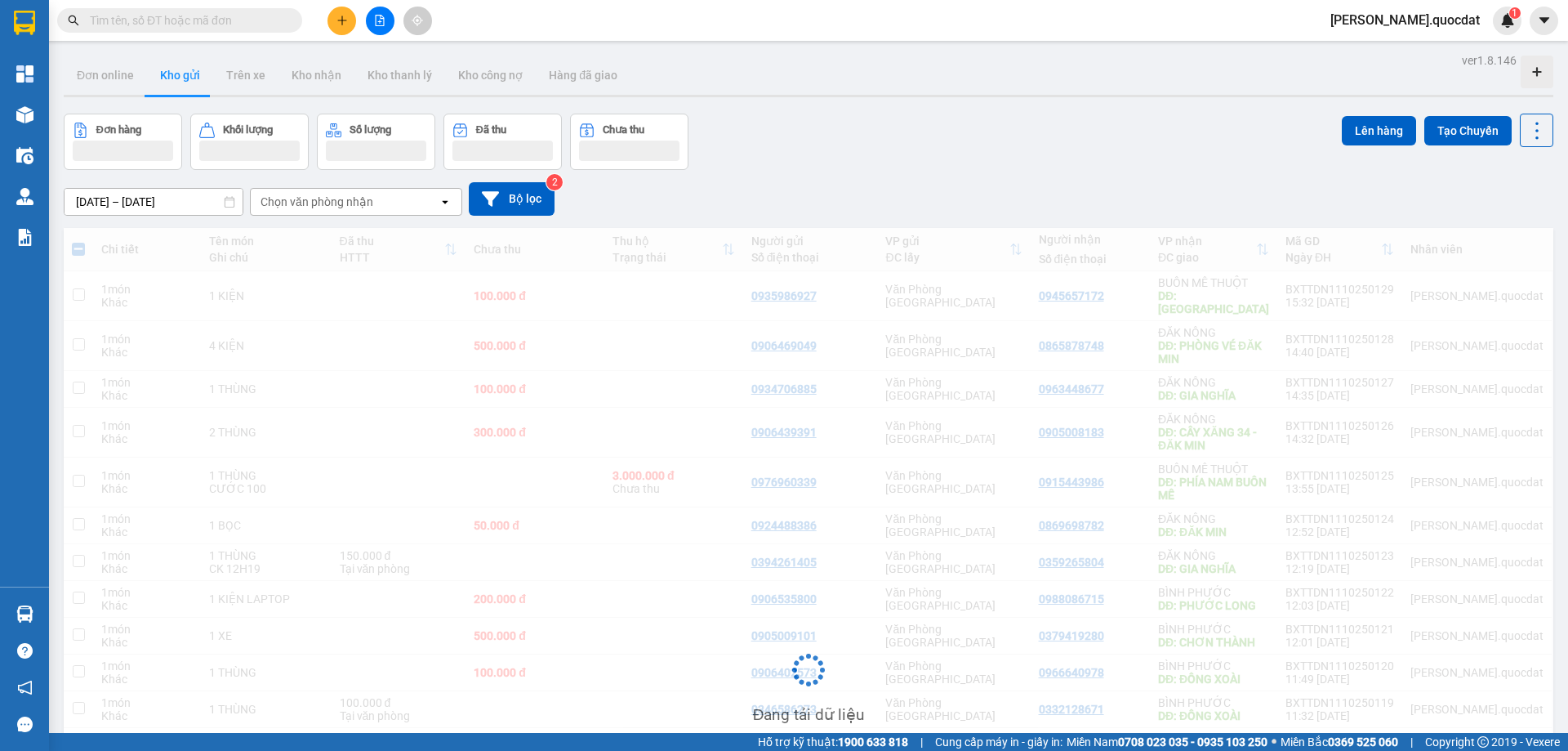
click at [344, 24] on icon "plus" at bounding box center [342, 20] width 11 height 11
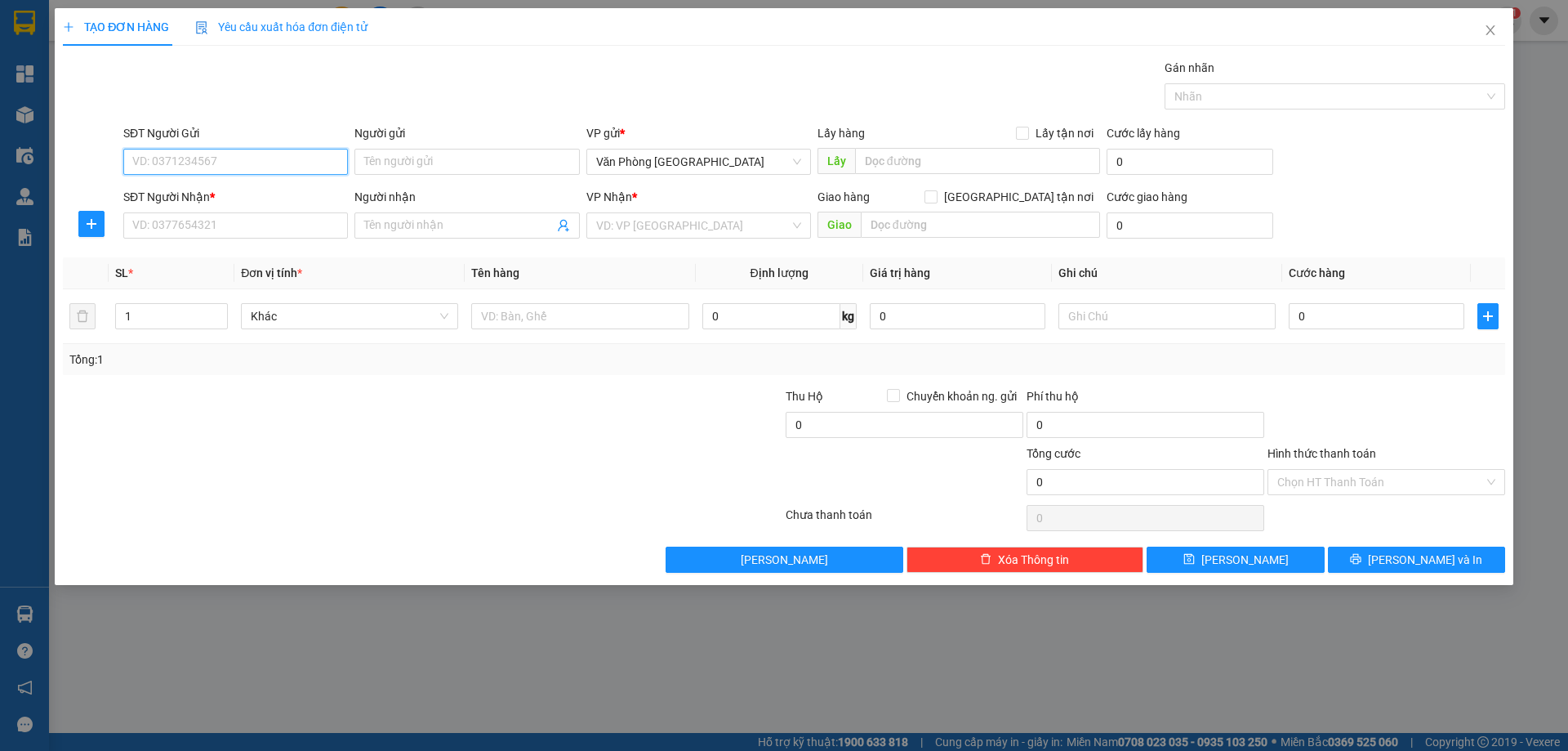
click at [218, 158] on input "SĐT Người Gửi" at bounding box center [235, 161] width 225 height 26
click at [153, 193] on div "0915751949" at bounding box center [235, 194] width 205 height 18
type input "0915751949"
click at [195, 257] on div "Transit Pickup Surcharge Ids Transit Deliver Surcharge Ids Transit Deliver Surc…" at bounding box center [784, 316] width 1442 height 514
click at [197, 232] on input "SĐT Người Nhận *" at bounding box center [235, 226] width 225 height 26
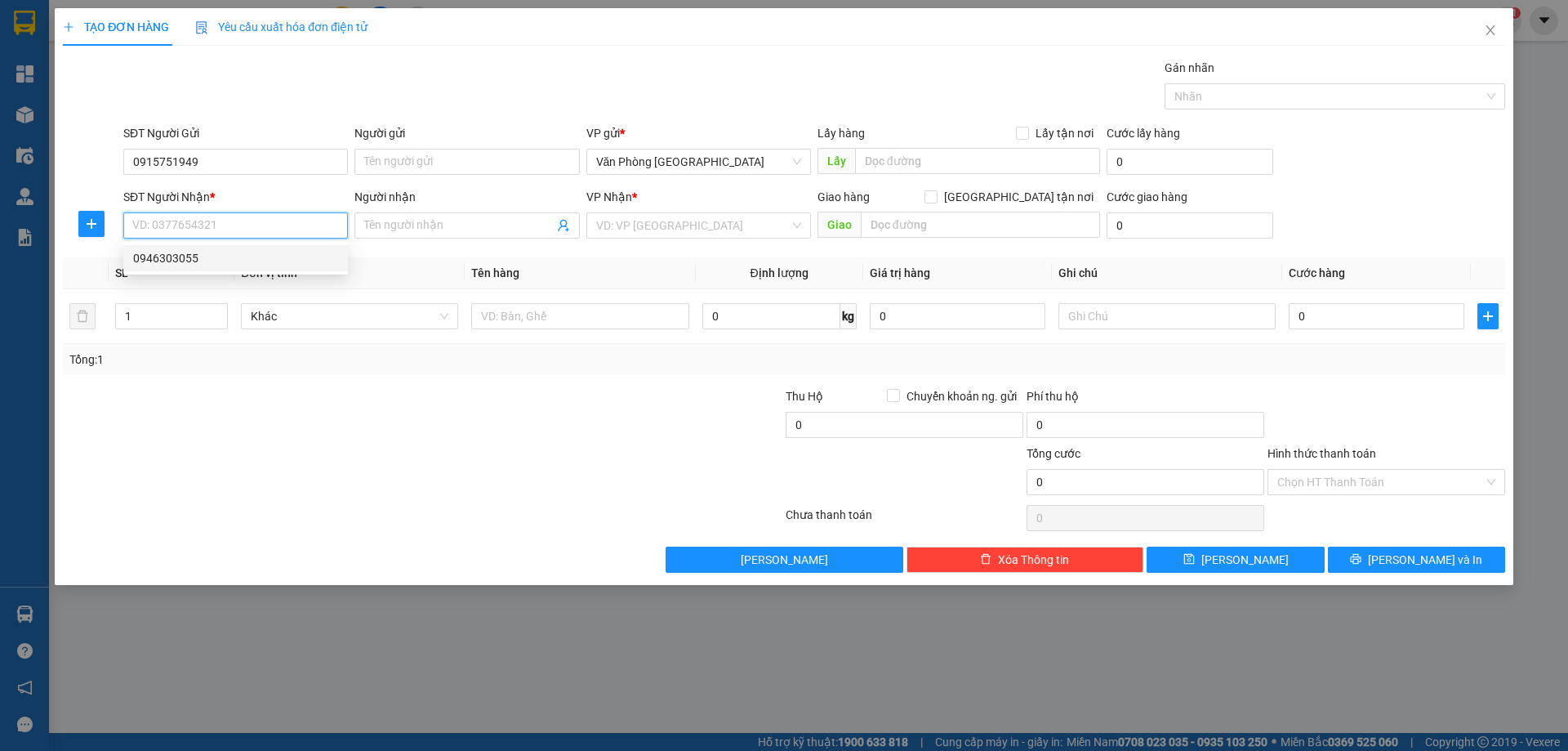
click at [193, 261] on div "0946303055" at bounding box center [235, 258] width 205 height 18
type input "0946303055"
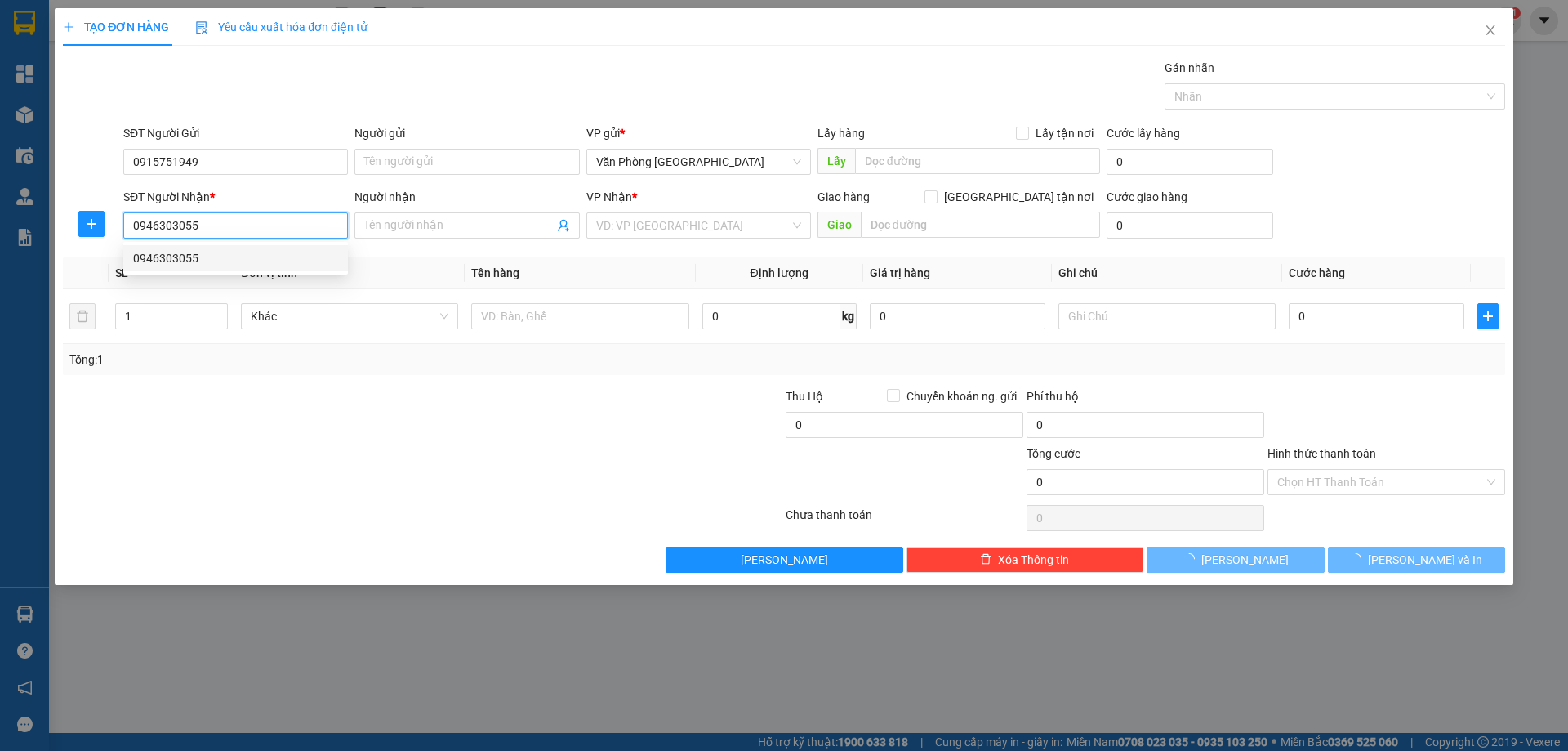
type input "BẾN XE PHÍA BẮC BMT"
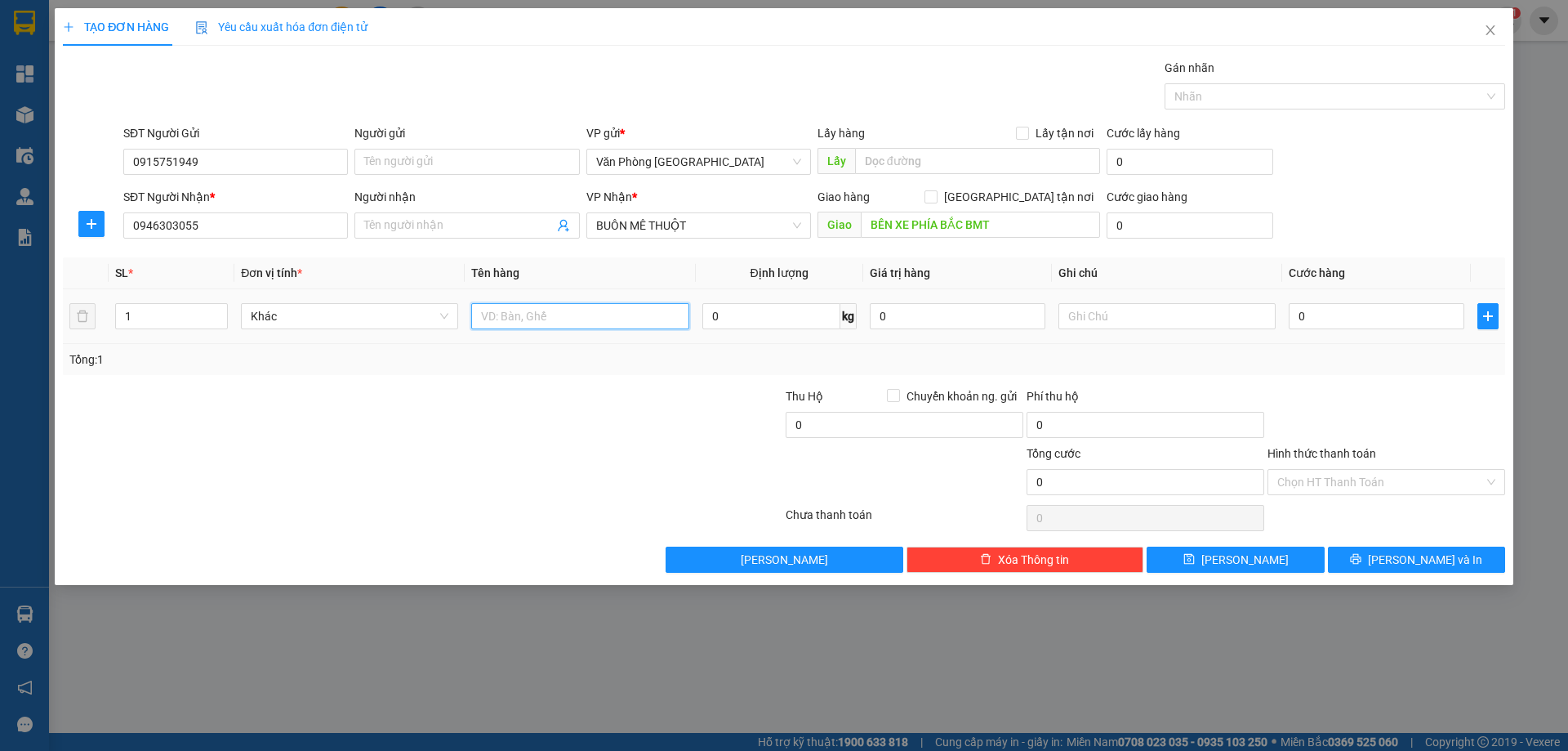
click at [508, 326] on input "text" at bounding box center [580, 316] width 217 height 26
type input "1 [PERSON_NAME]"
type input "5"
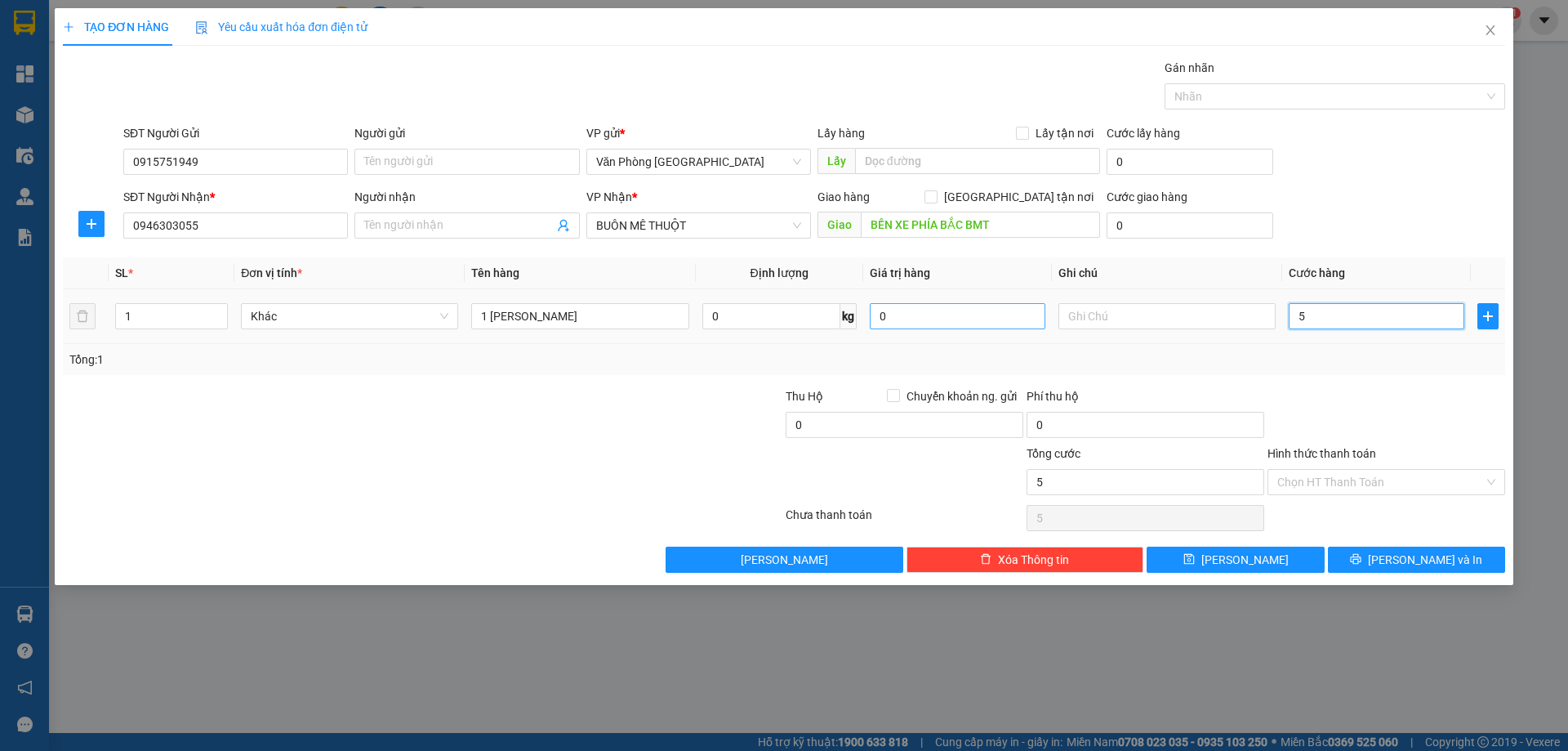
type input "50"
type input "50.000"
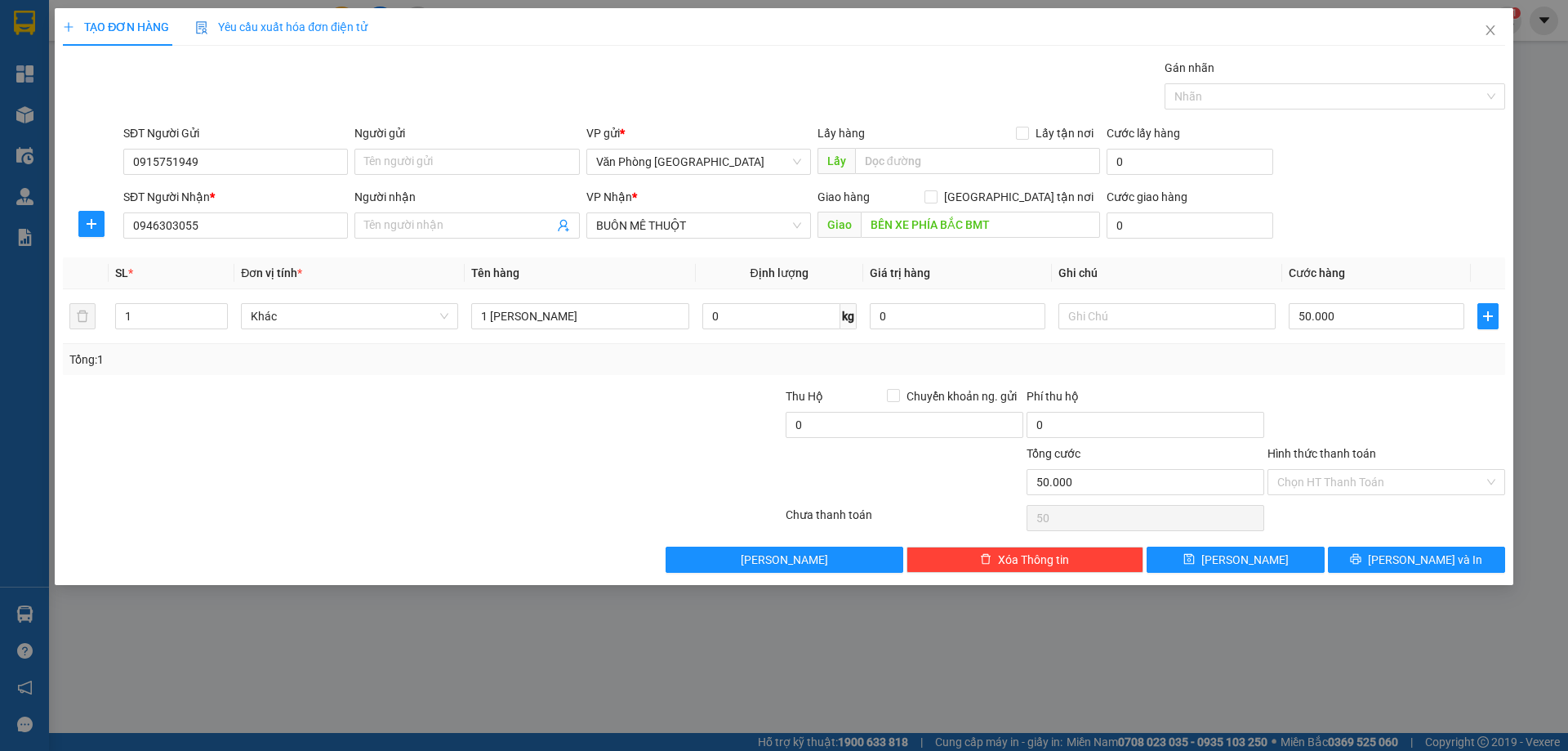
type input "50.000"
click at [1431, 421] on div at bounding box center [1387, 416] width 241 height 57
drag, startPoint x: 1427, startPoint y: 559, endPoint x: 1408, endPoint y: 412, distance: 148.2
click at [1408, 412] on div "Transit Pickup Surcharge Ids Transit Deliver Surcharge Ids Transit Deliver Surc…" at bounding box center [784, 316] width 1442 height 514
click at [1440, 559] on span "[PERSON_NAME] và In" at bounding box center [1426, 559] width 115 height 18
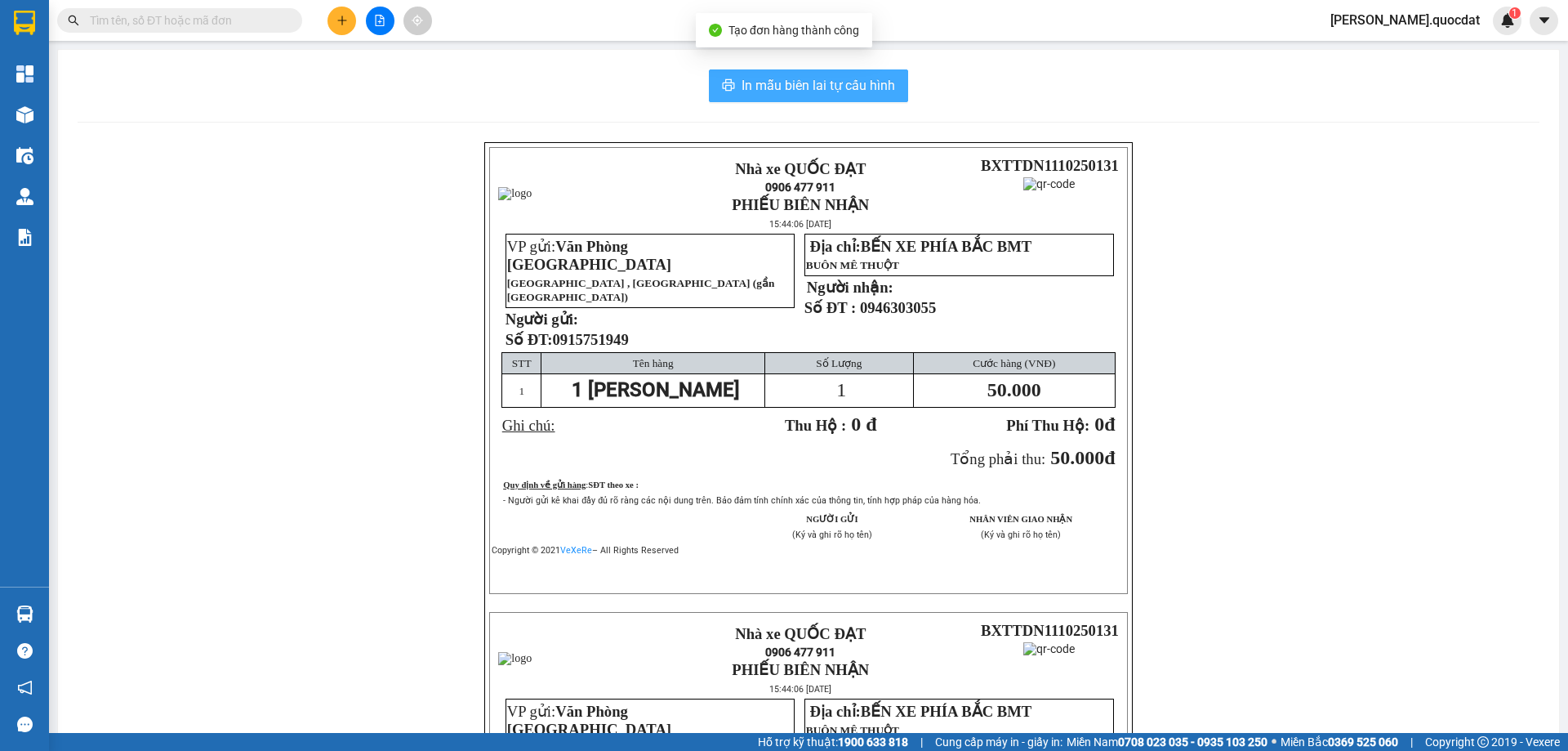
click at [774, 95] on span "In mẫu biên lai tự cấu hình" at bounding box center [818, 86] width 154 height 21
